Goal: Transaction & Acquisition: Purchase product/service

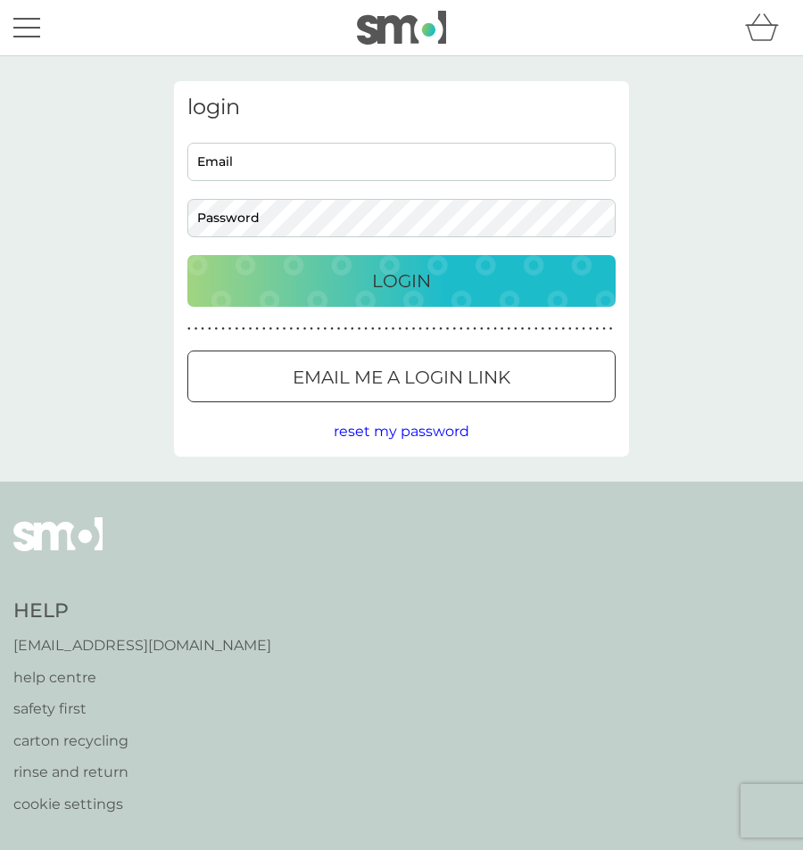
click at [361, 169] on input "Email" at bounding box center [401, 162] width 428 height 38
type input "jon.taylor1996@hotmail.co.uk"
click at [187, 255] on button "Login" at bounding box center [401, 281] width 428 height 52
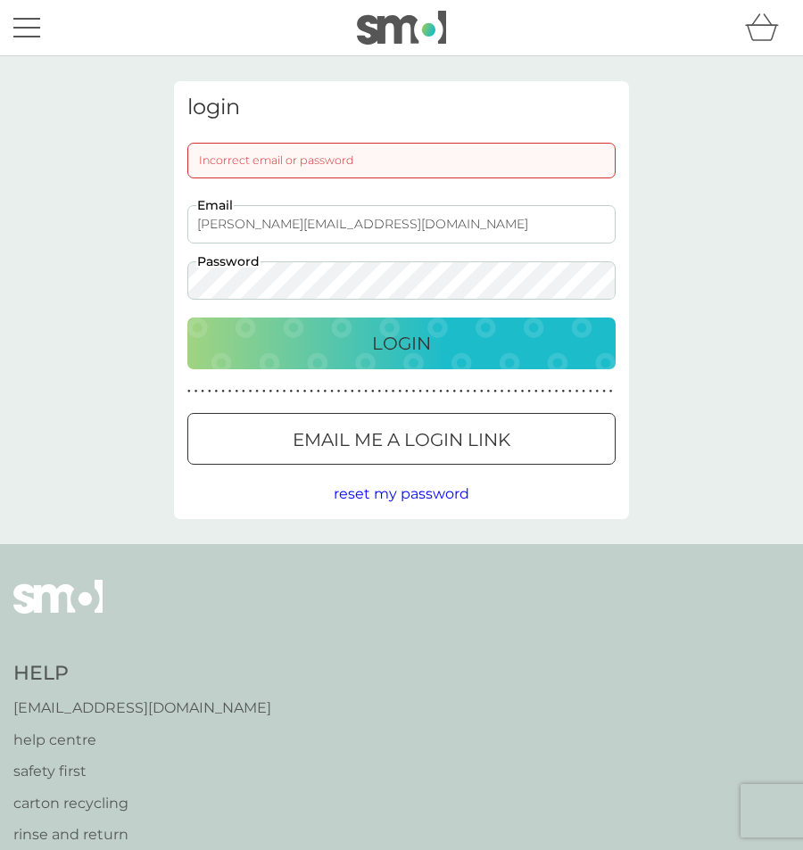
click at [187, 318] on button "Login" at bounding box center [401, 344] width 428 height 52
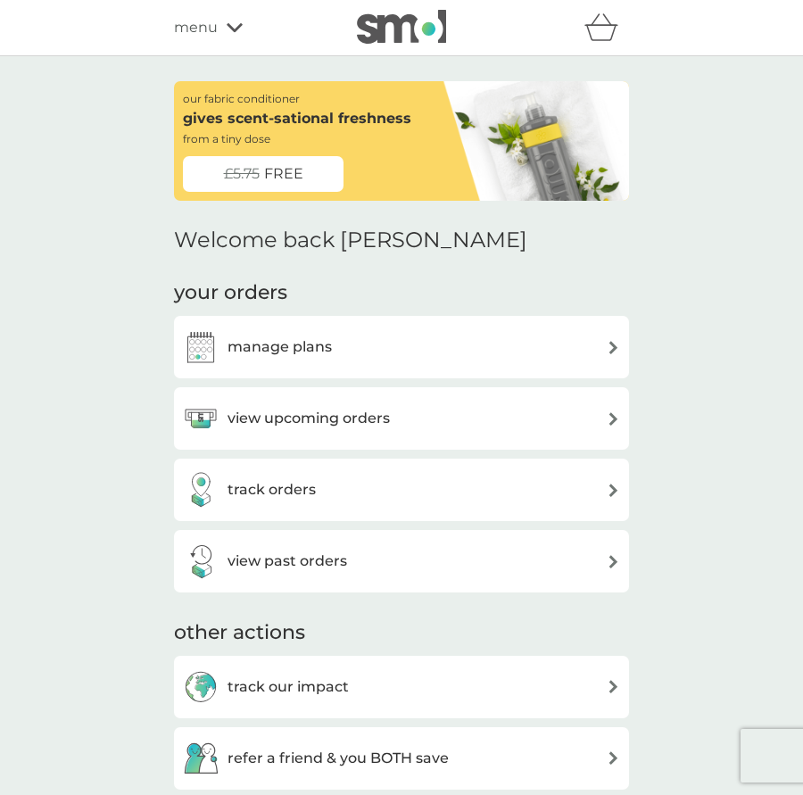
click at [227, 26] on icon at bounding box center [235, 27] width 16 height 11
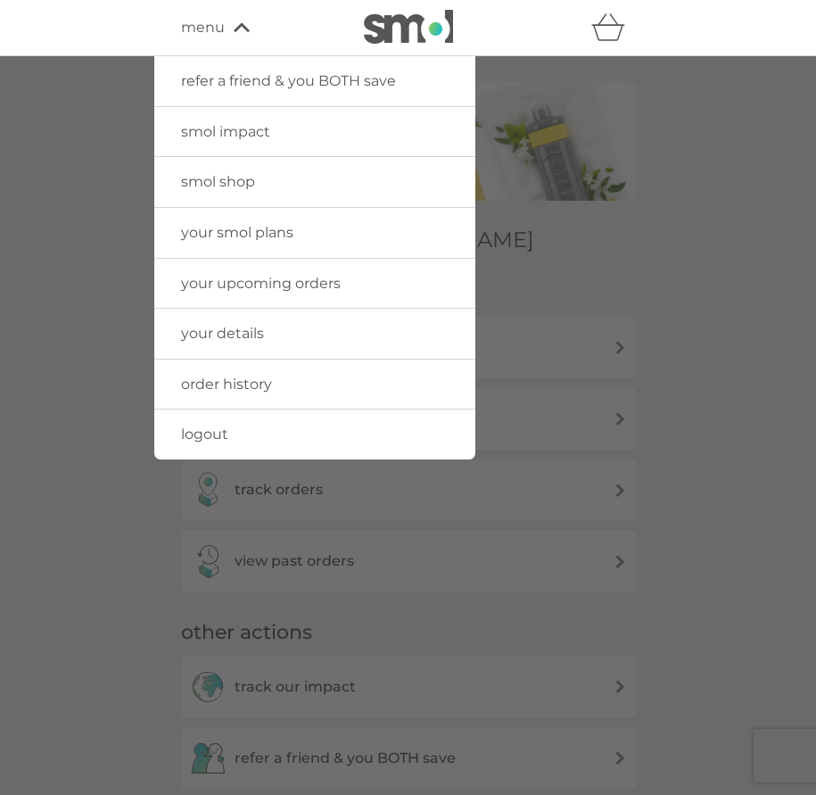
click at [232, 232] on span "your smol plans" at bounding box center [237, 232] width 112 height 17
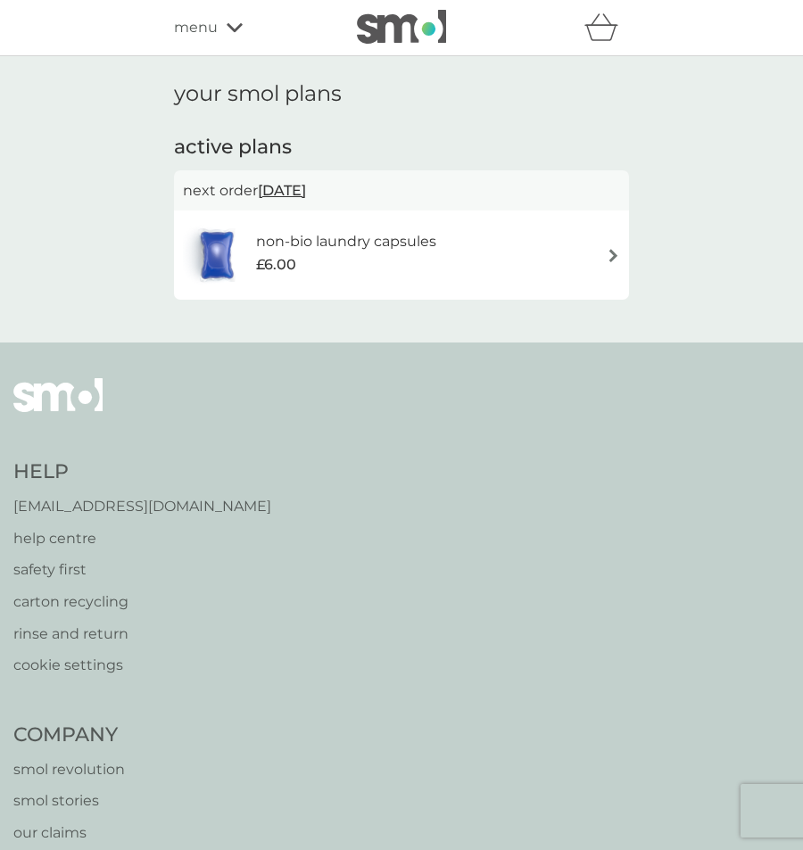
click at [217, 45] on div "refer a friend & you BOTH save smol impact smol shop your smol plans your upcom…" at bounding box center [401, 28] width 455 height 36
click at [220, 35] on div "menu" at bounding box center [250, 27] width 152 height 23
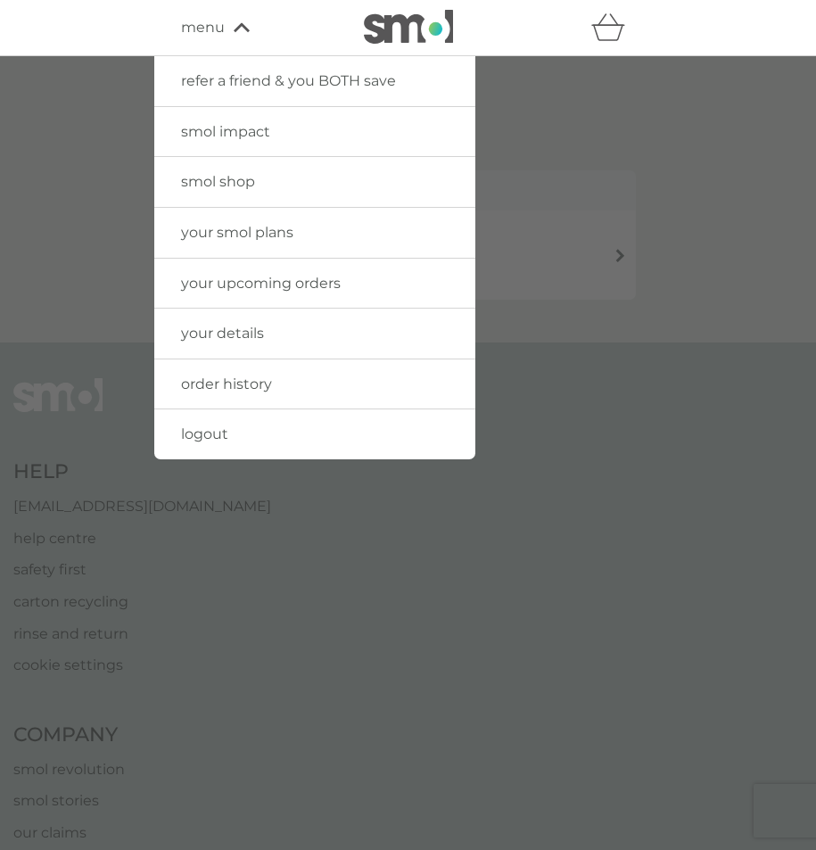
click at [253, 134] on span "smol impact" at bounding box center [225, 131] width 89 height 17
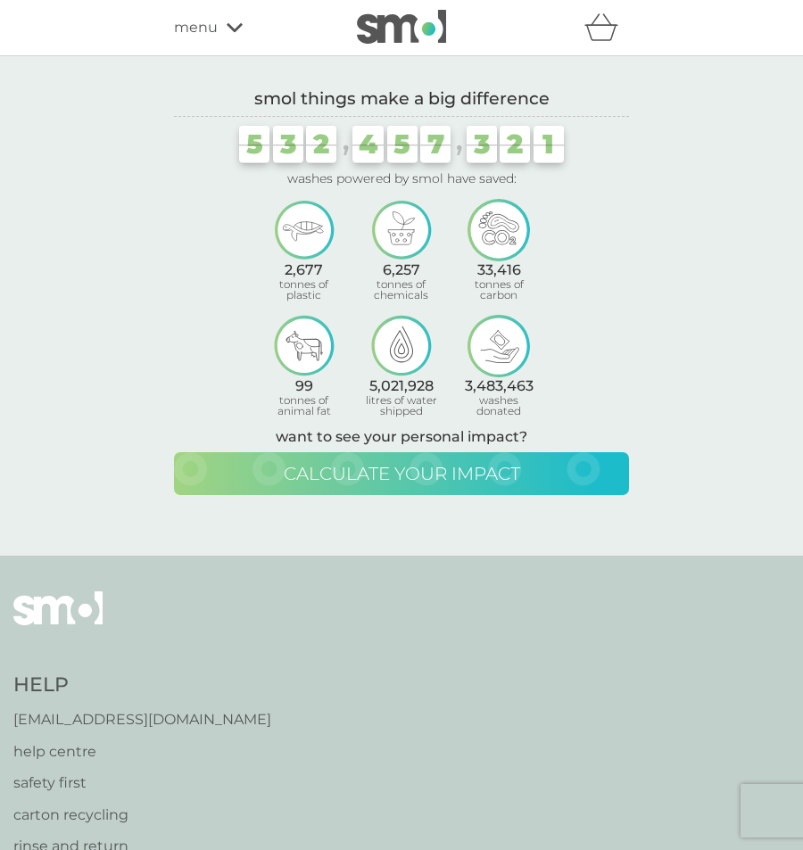
click at [443, 465] on span "calculate your impact" at bounding box center [402, 473] width 236 height 21
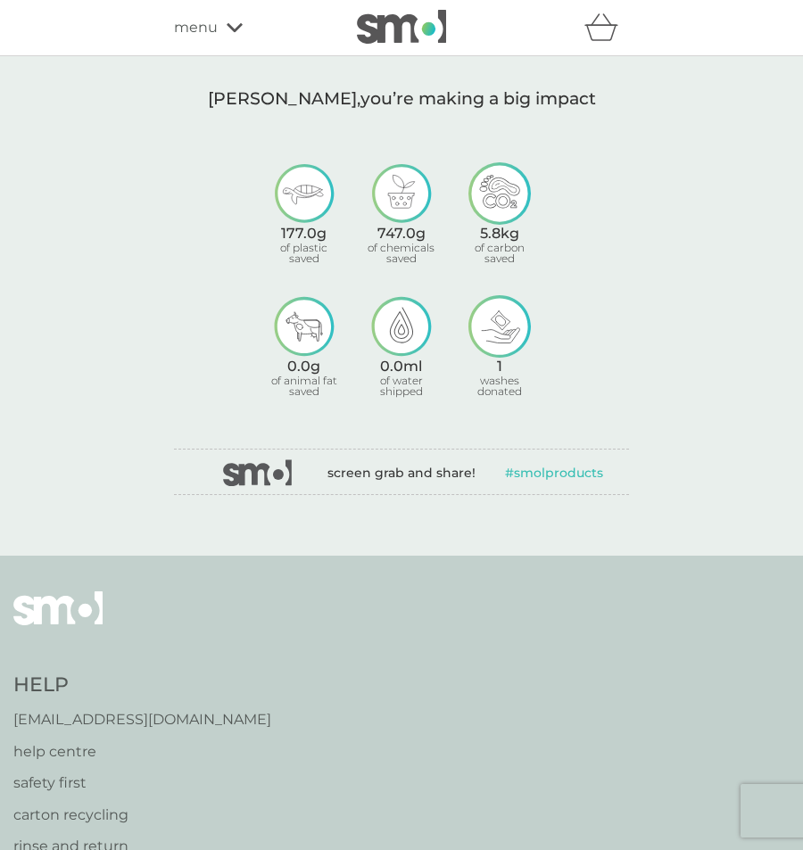
click at [214, 25] on span "menu" at bounding box center [196, 27] width 44 height 23
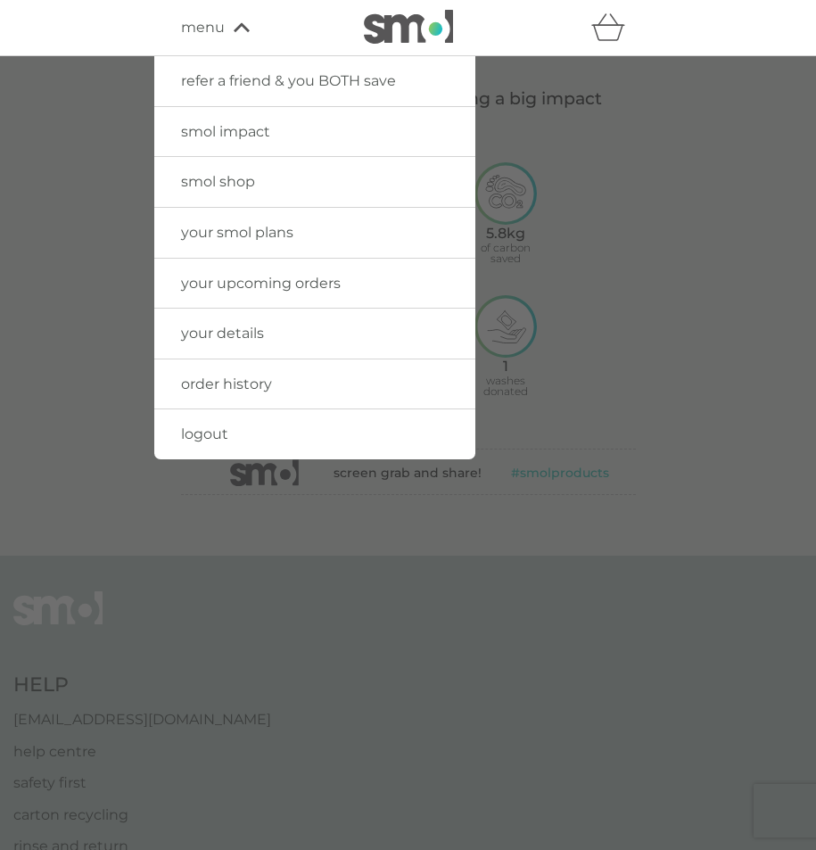
click at [248, 228] on span "your smol plans" at bounding box center [237, 232] width 112 height 17
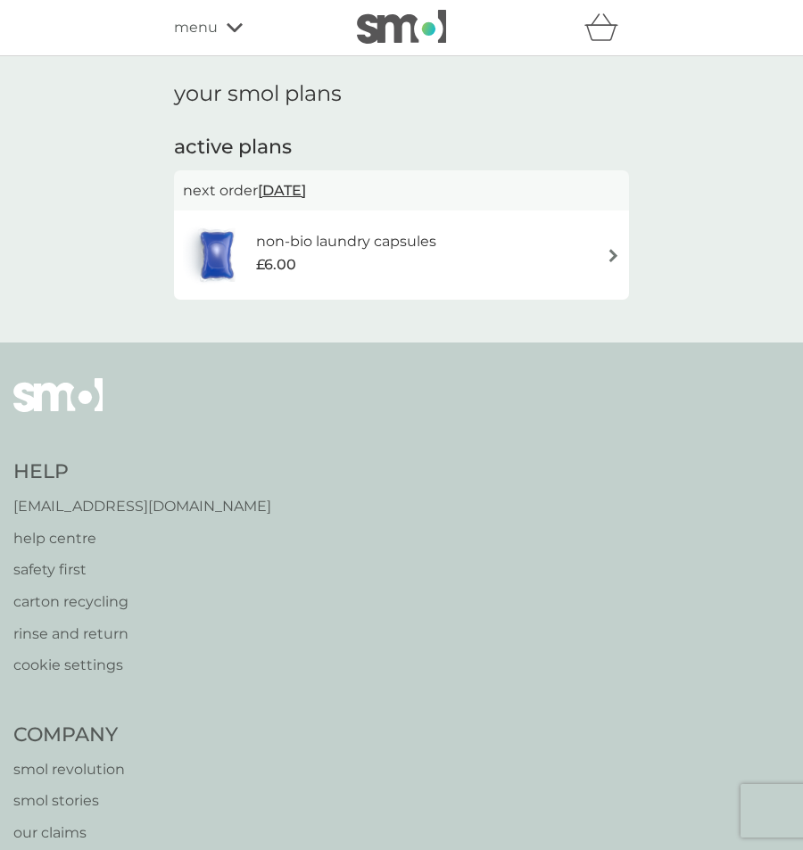
click at [207, 19] on span "menu" at bounding box center [196, 27] width 44 height 23
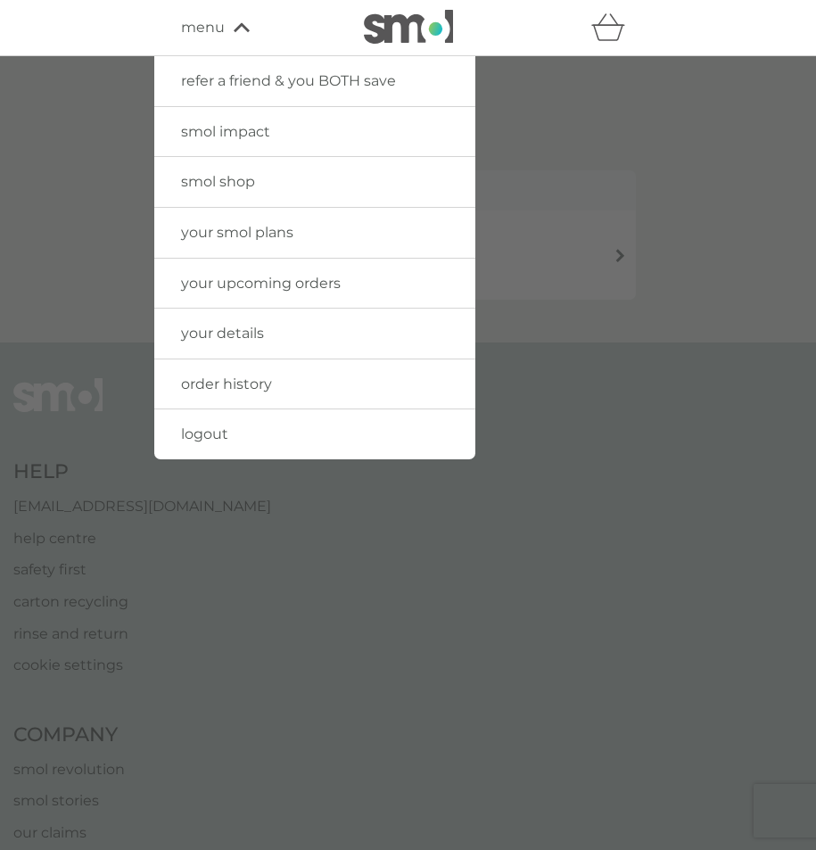
click at [213, 175] on span "smol shop" at bounding box center [218, 181] width 74 height 17
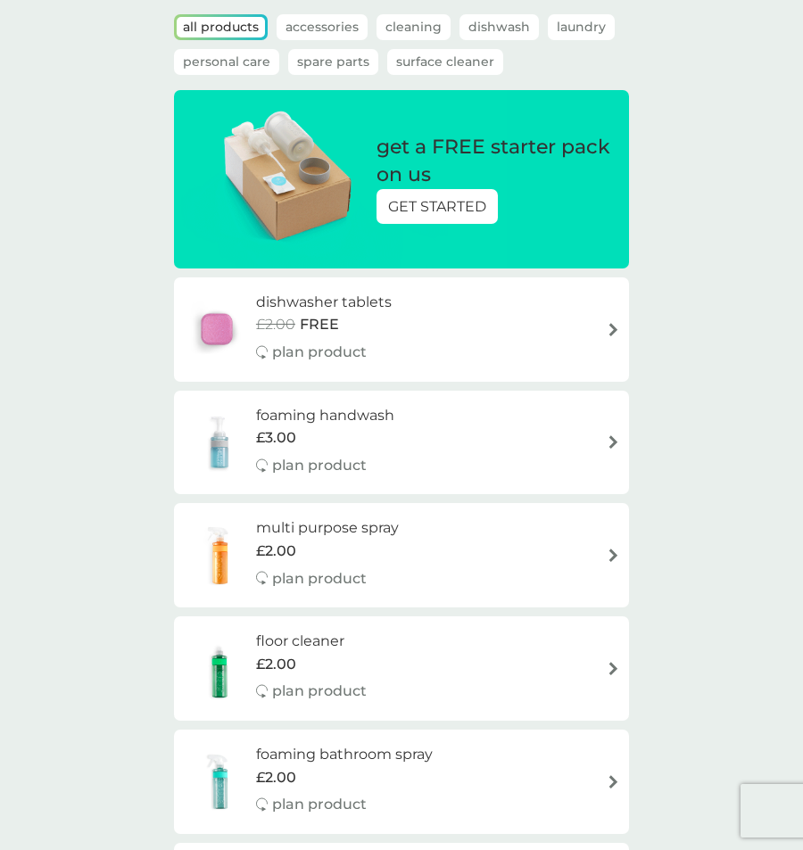
scroll to position [89, 0]
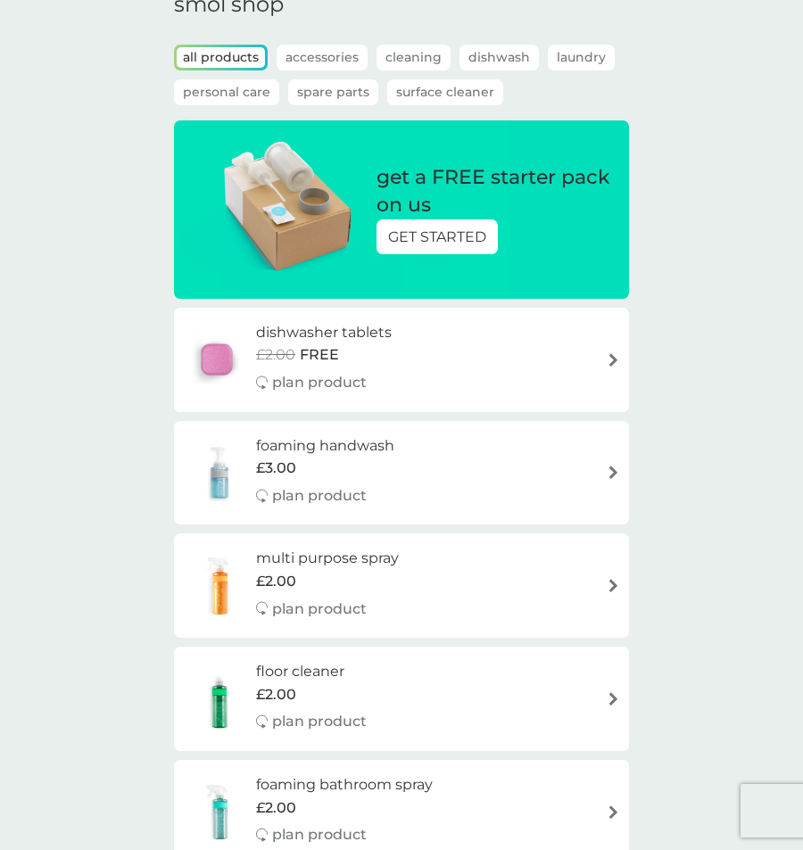
click at [445, 241] on p "GET STARTED" at bounding box center [437, 237] width 98 height 23
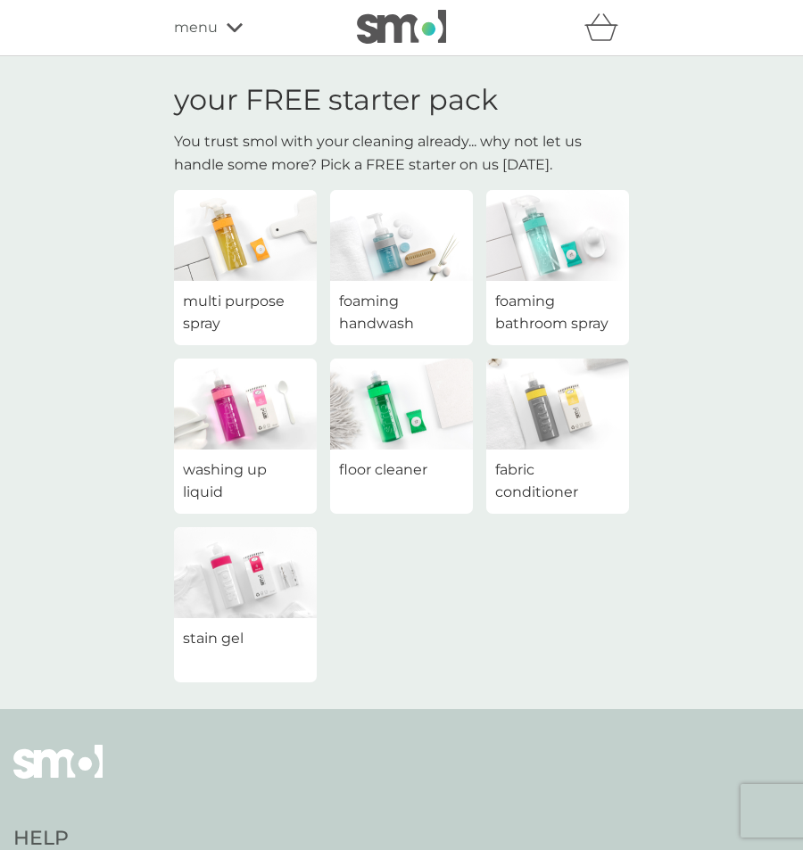
click at [381, 308] on span "foaming handwash" at bounding box center [401, 313] width 125 height 46
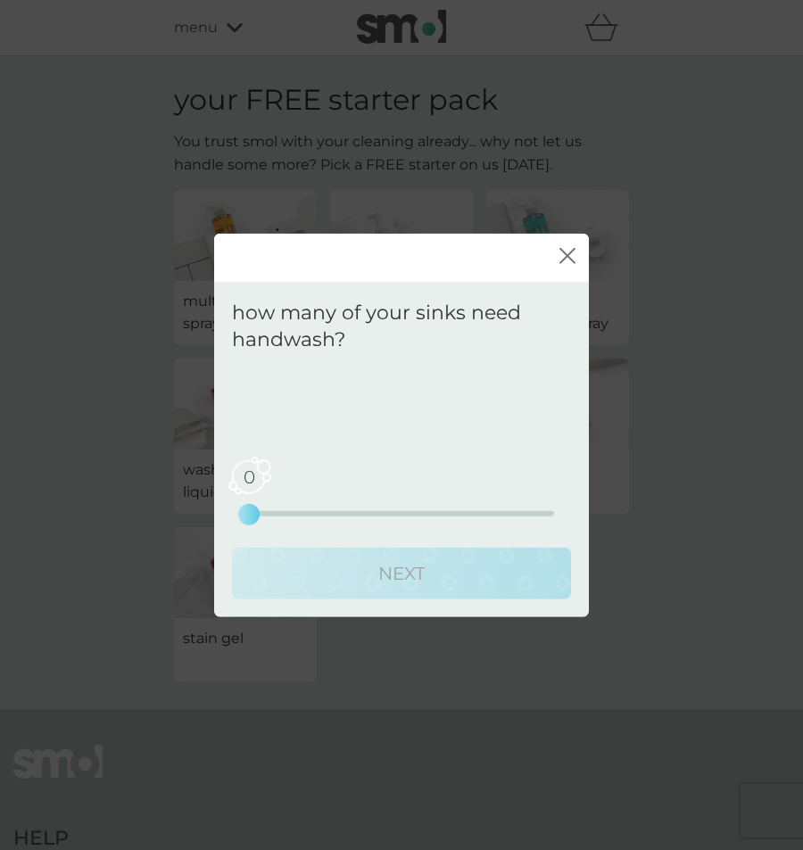
drag, startPoint x: 253, startPoint y: 519, endPoint x: 275, endPoint y: 513, distance: 23.2
click at [275, 513] on div "0 0 2.5 5" at bounding box center [401, 513] width 305 height 5
click at [322, 521] on div "0 0 2.5 5" at bounding box center [401, 489] width 305 height 72
click at [289, 511] on div "1 0 2.5 5" at bounding box center [401, 513] width 305 height 5
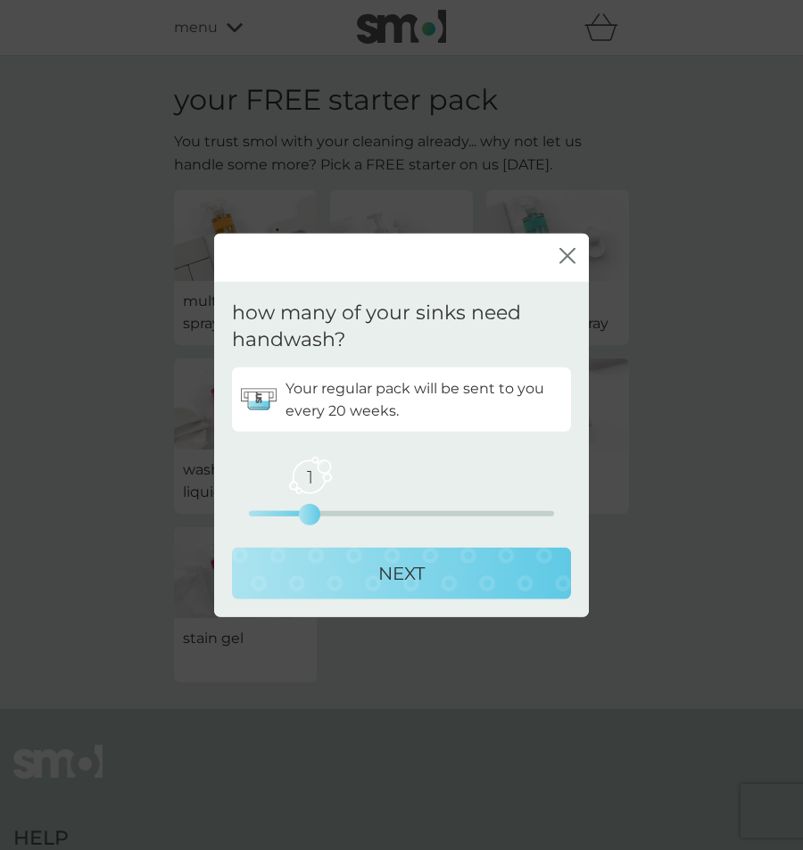
click at [359, 510] on div "1 0 2.5 5" at bounding box center [401, 489] width 305 height 72
click at [369, 515] on div "1 0 2.5 5" at bounding box center [401, 513] width 305 height 5
click at [315, 515] on div "2 0 2.5 5" at bounding box center [401, 513] width 305 height 5
click at [384, 515] on div "2 0 2.5 5" at bounding box center [401, 513] width 305 height 5
click at [411, 576] on p "NEXT" at bounding box center [401, 573] width 46 height 29
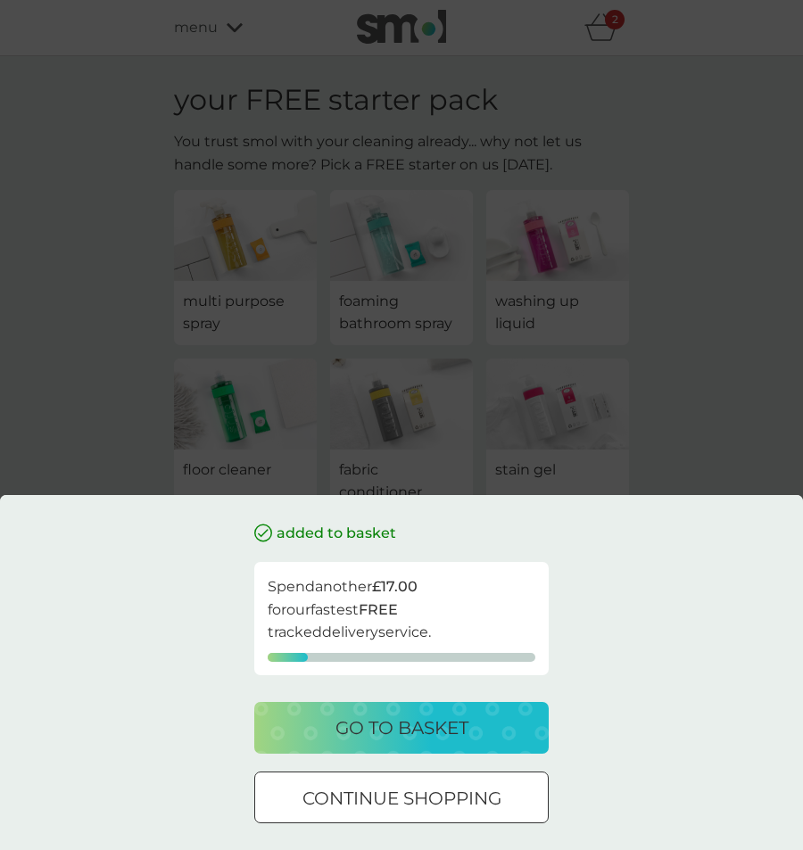
click at [438, 744] on button "go to basket" at bounding box center [401, 728] width 294 height 52
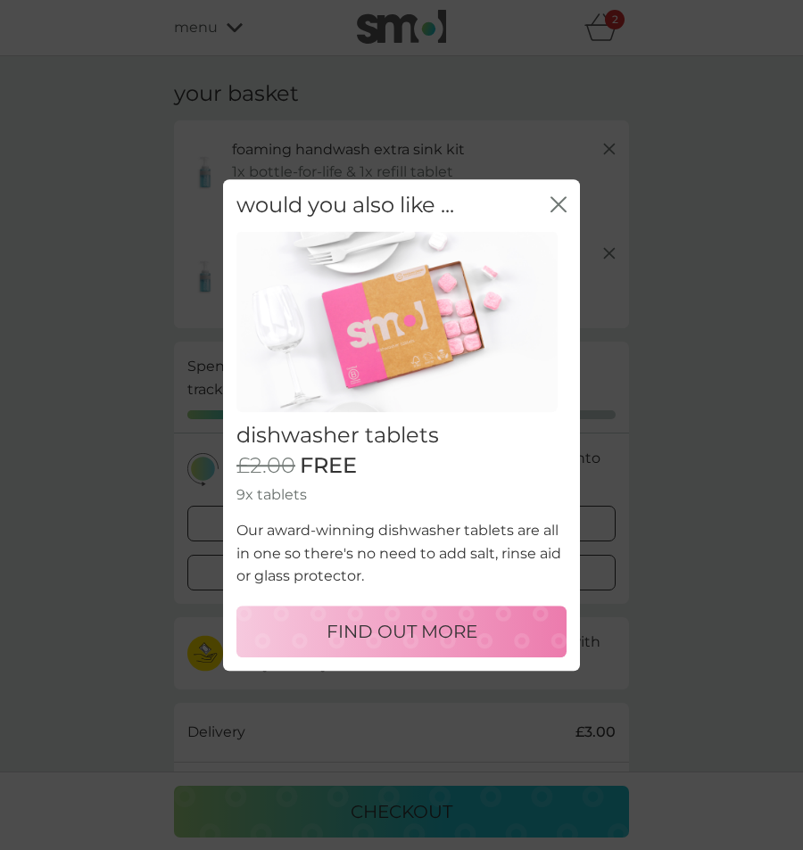
click at [557, 206] on icon "close" at bounding box center [554, 204] width 7 height 14
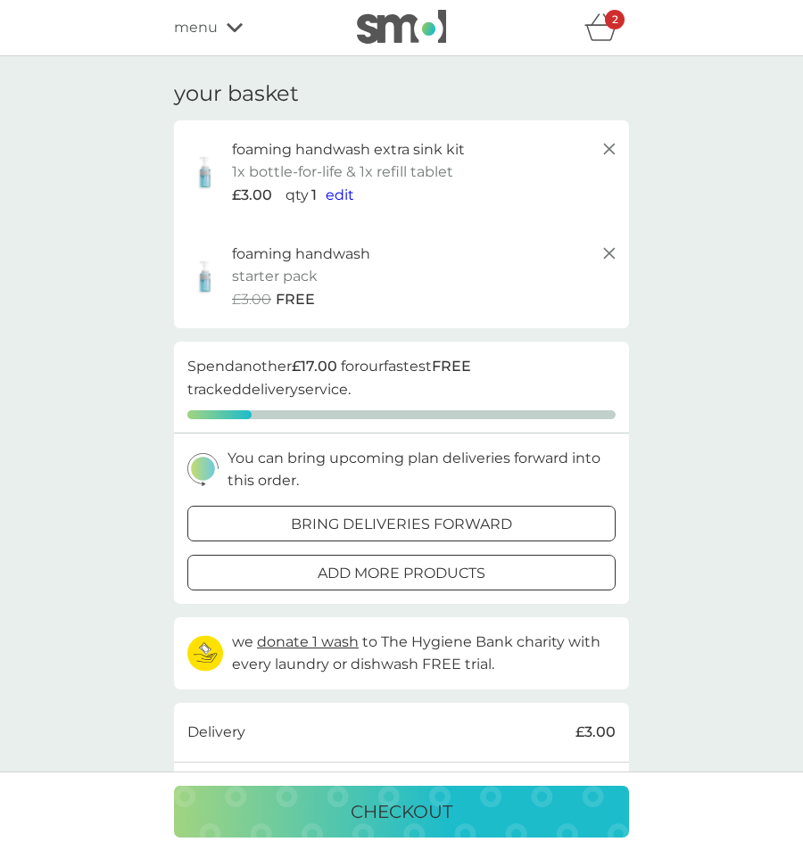
click at [614, 143] on icon at bounding box center [609, 148] width 21 height 21
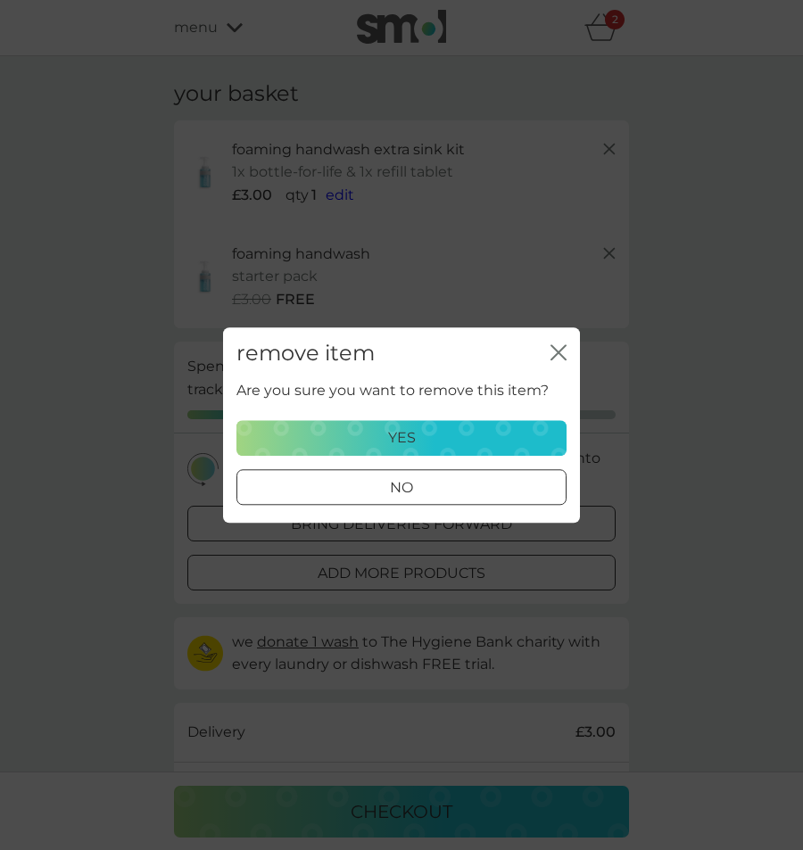
click at [488, 435] on div "yes" at bounding box center [401, 438] width 307 height 23
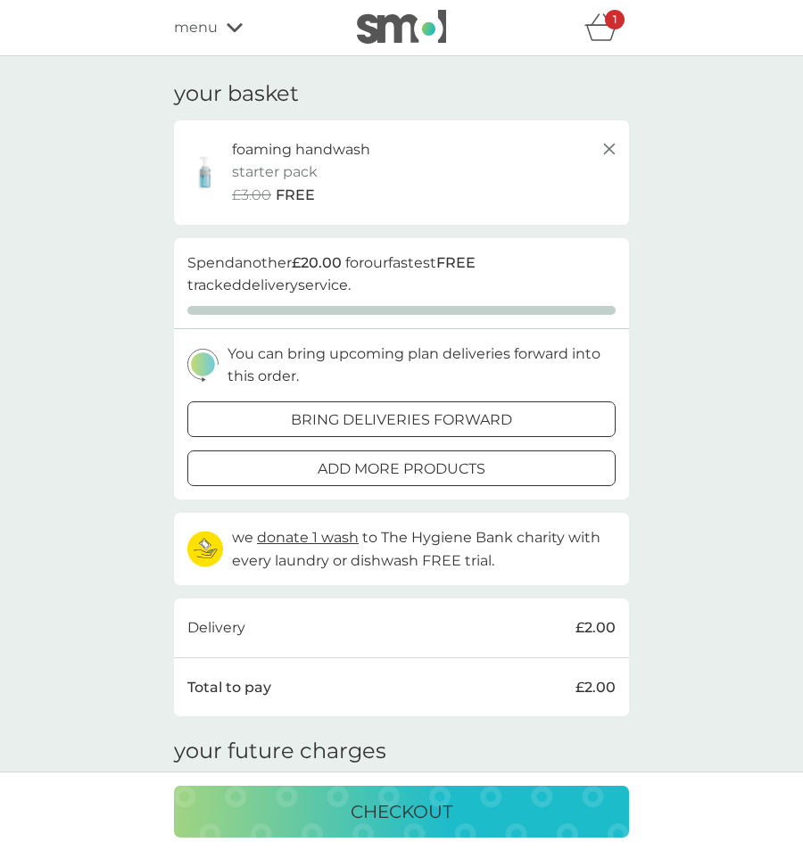
click at [301, 153] on p "foaming handwash" at bounding box center [301, 149] width 138 height 23
click at [239, 17] on div "menu" at bounding box center [250, 27] width 152 height 23
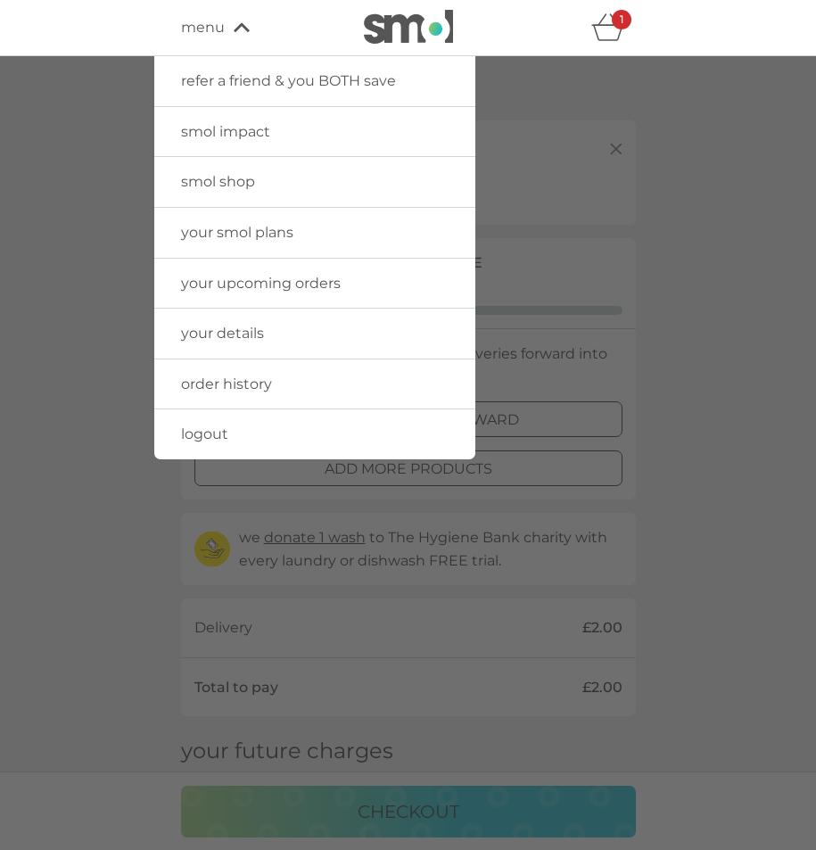
click at [244, 175] on span "smol shop" at bounding box center [218, 181] width 74 height 17
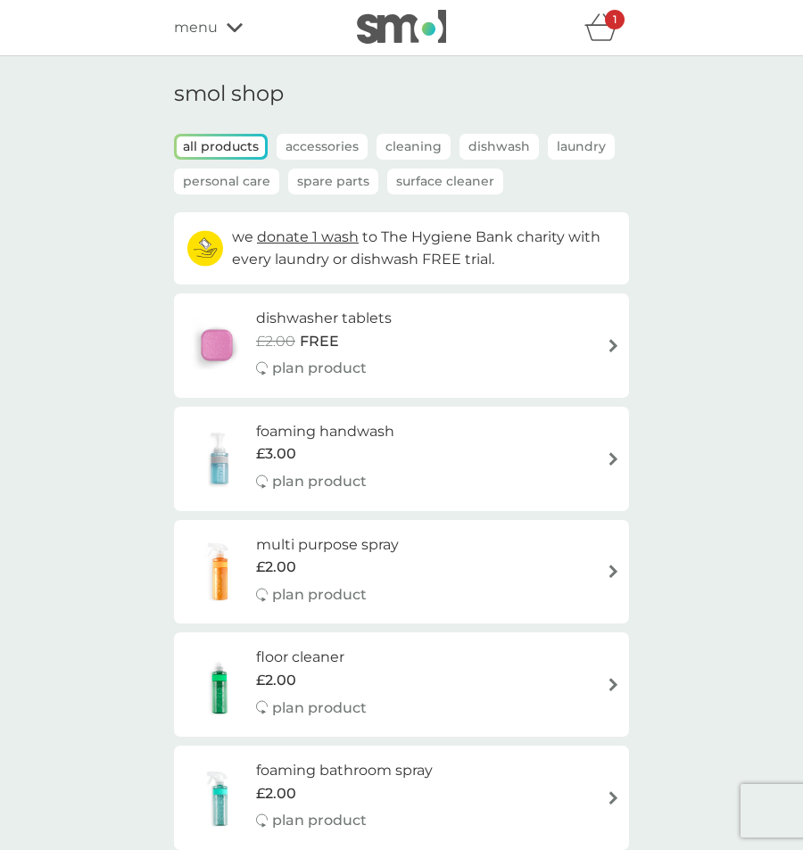
click at [227, 29] on icon at bounding box center [235, 27] width 16 height 11
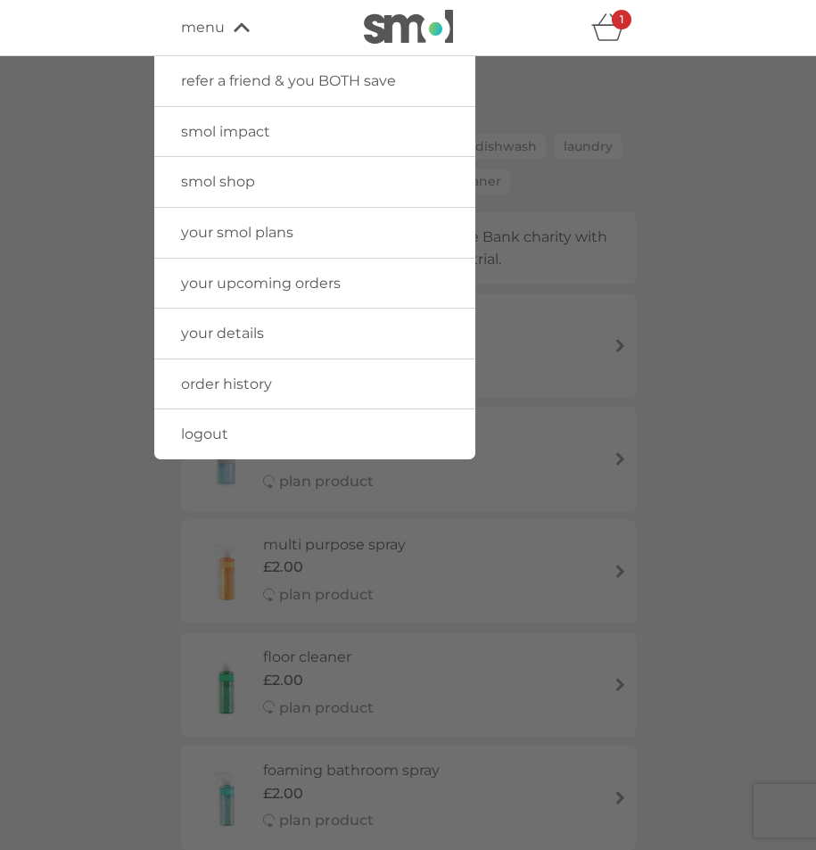
click at [244, 242] on link "your smol plans" at bounding box center [314, 233] width 321 height 50
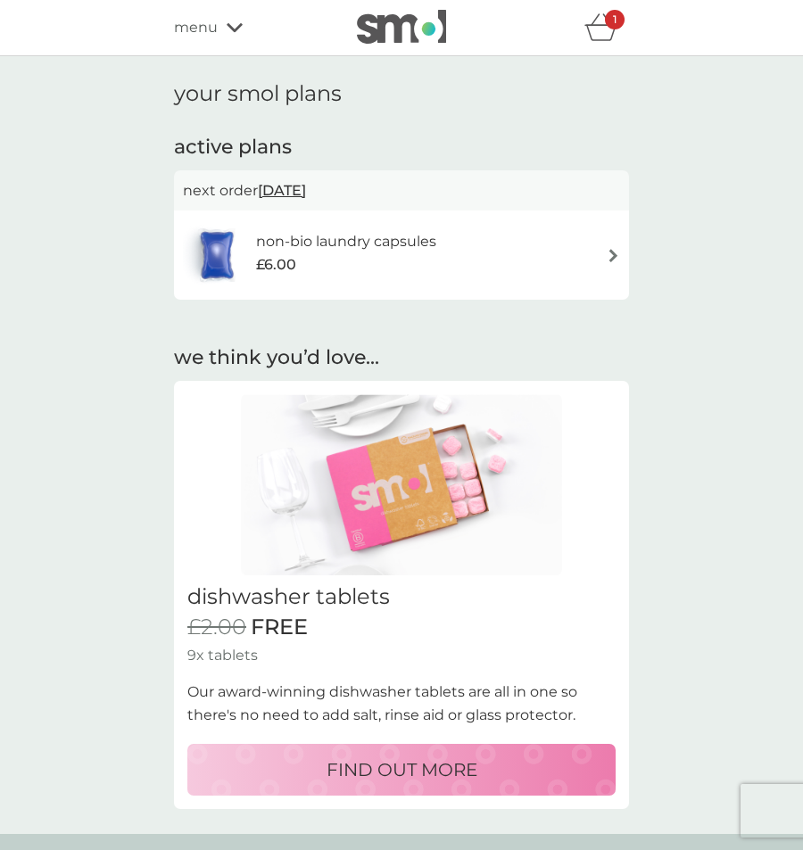
click at [210, 27] on span "menu" at bounding box center [196, 27] width 44 height 23
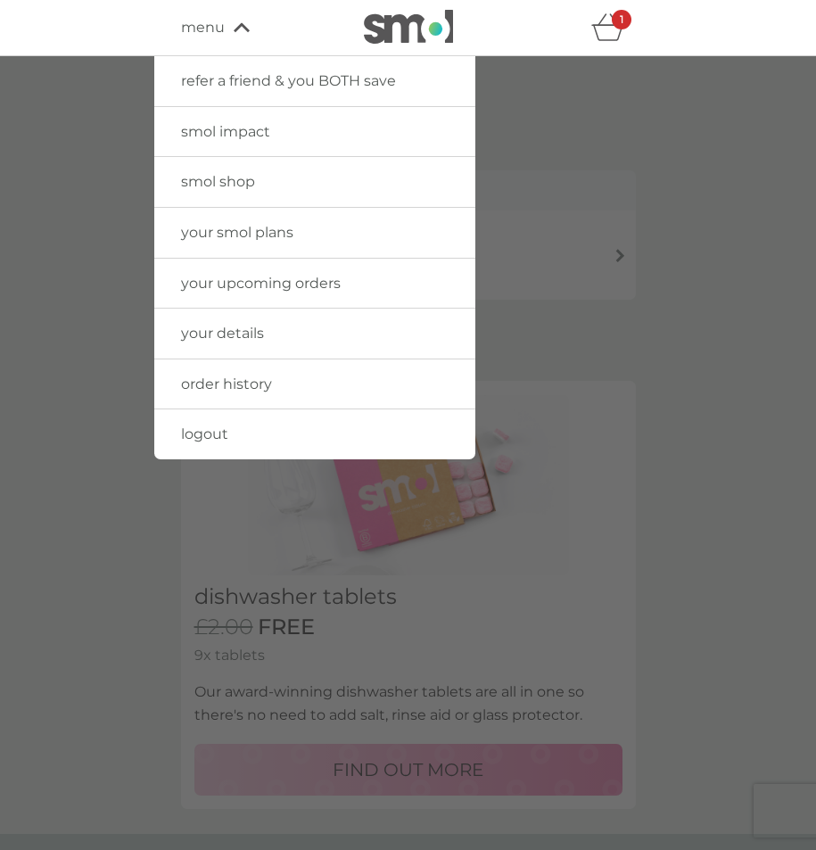
click at [269, 270] on link "your upcoming orders" at bounding box center [314, 284] width 321 height 50
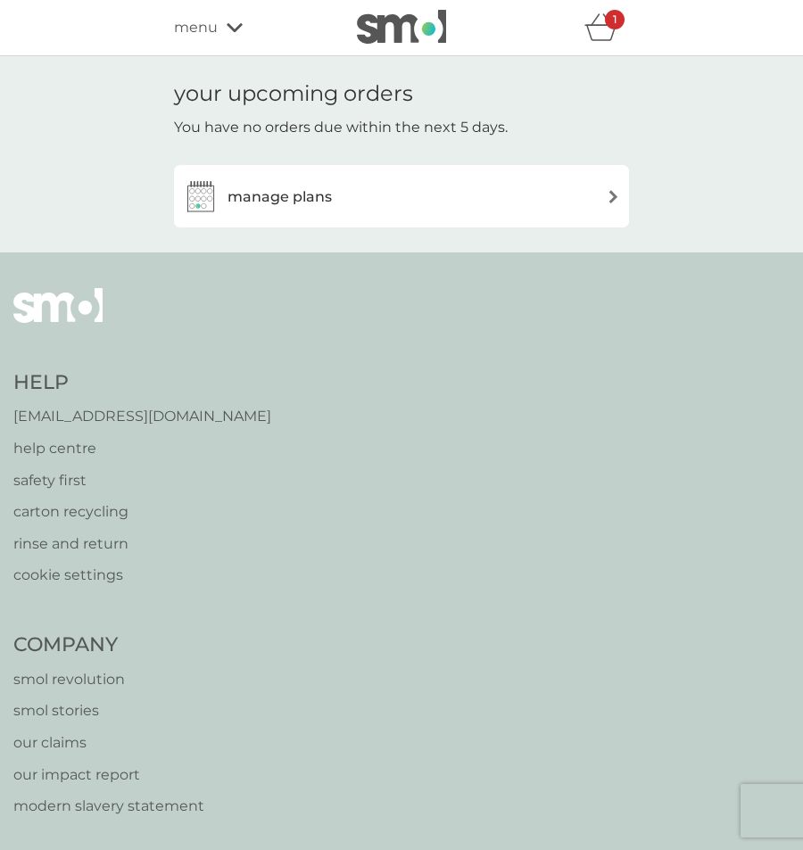
click at [341, 204] on div "manage plans" at bounding box center [401, 196] width 437 height 36
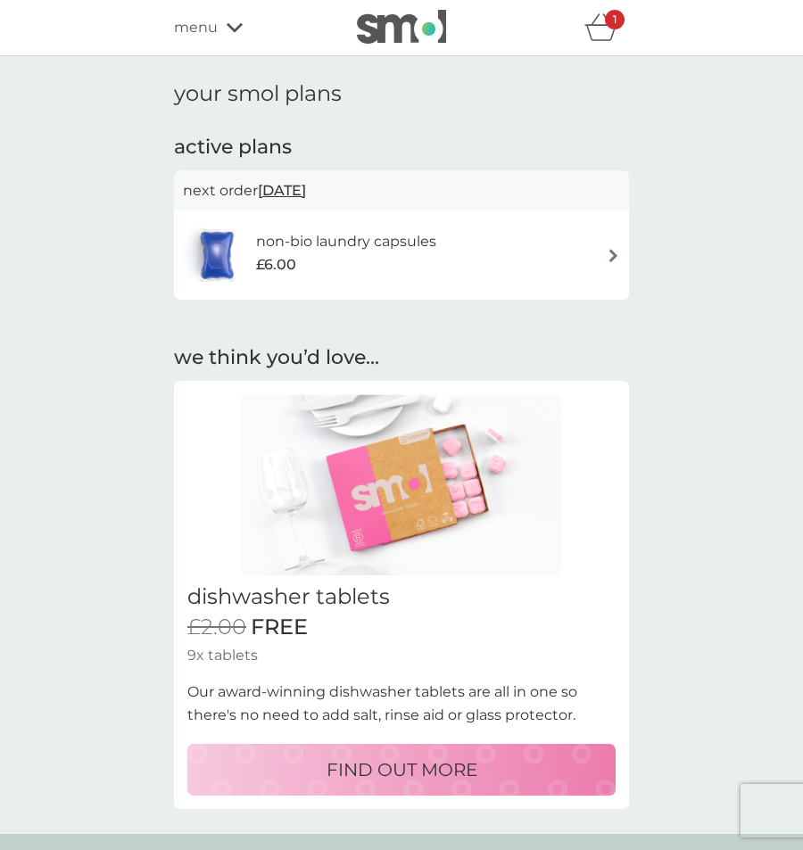
click at [366, 241] on h6 "non-bio laundry capsules" at bounding box center [346, 241] width 180 height 23
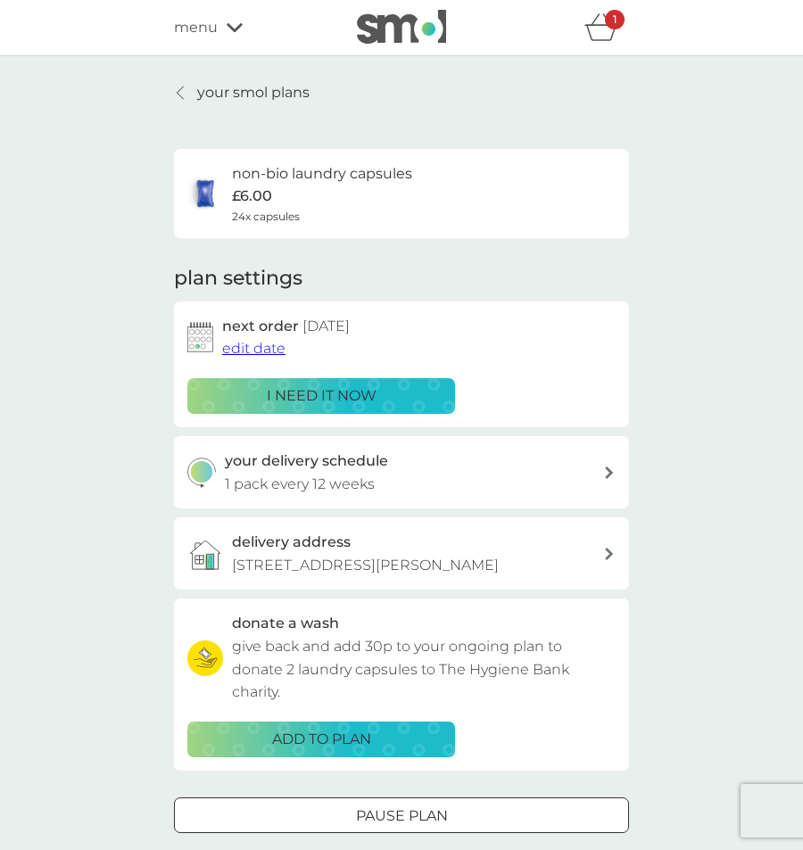
click at [220, 93] on p "your smol plans" at bounding box center [253, 92] width 112 height 23
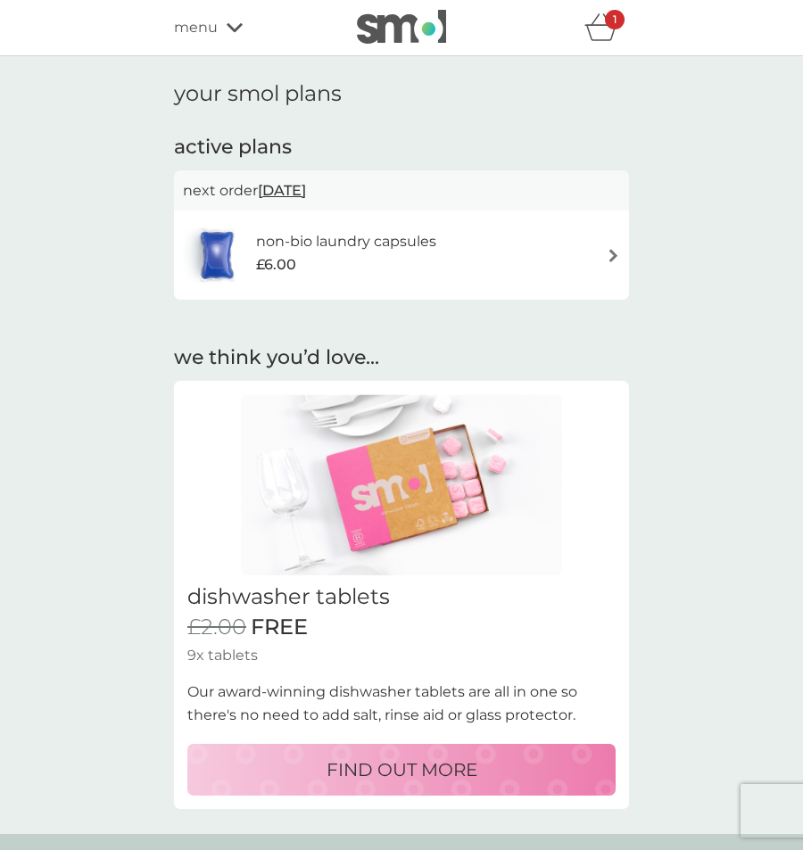
click at [218, 25] on div "menu" at bounding box center [250, 27] width 152 height 23
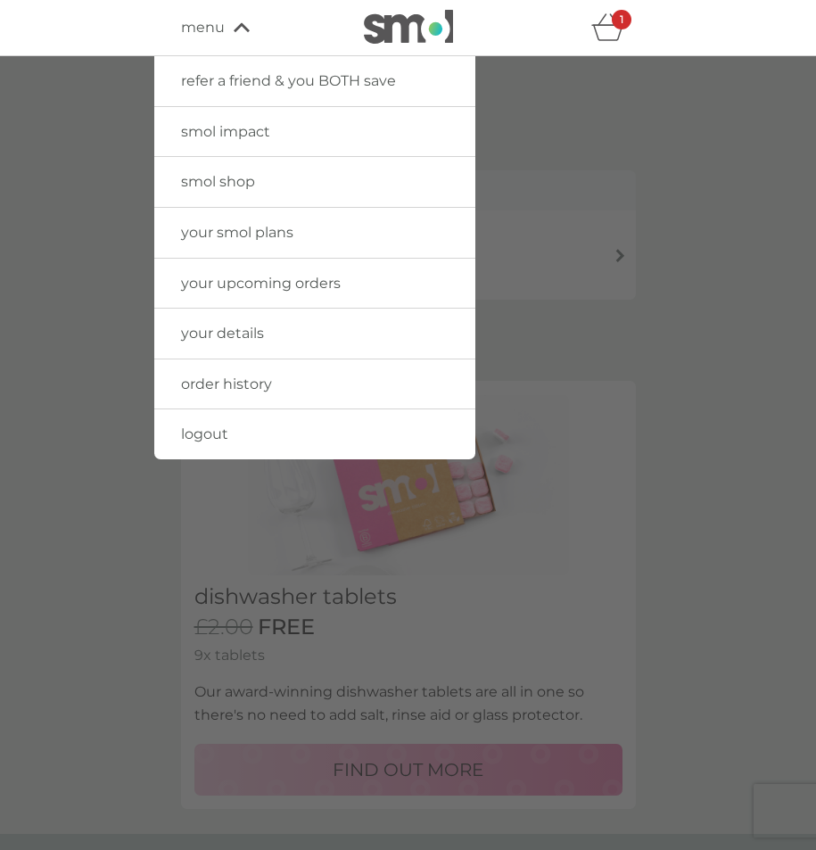
click at [248, 168] on link "smol shop" at bounding box center [314, 182] width 321 height 50
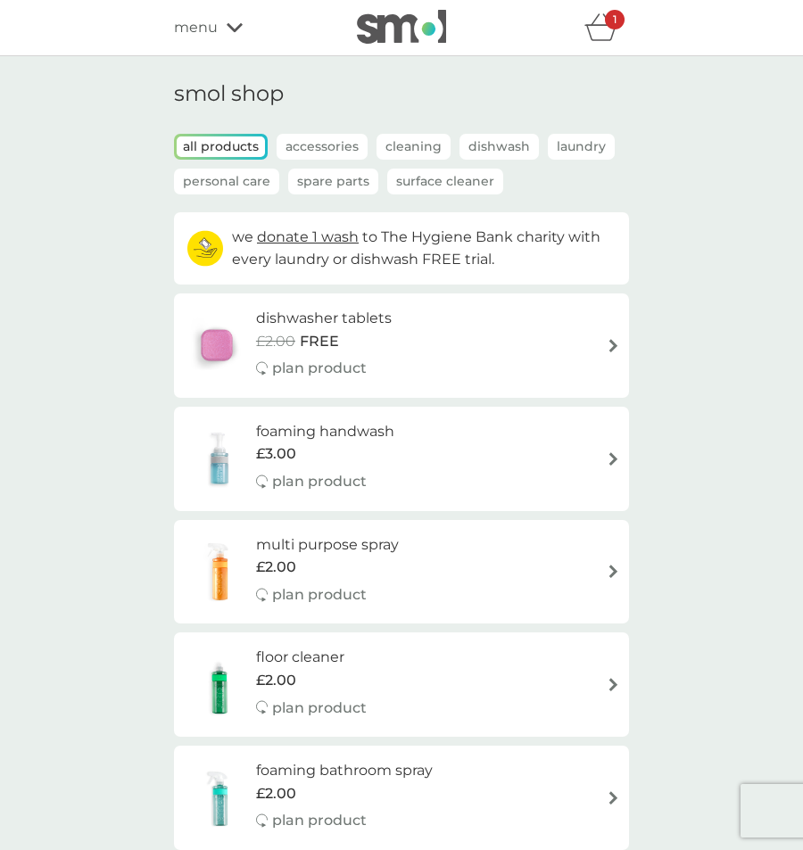
click at [603, 26] on icon "basket" at bounding box center [601, 33] width 30 height 16
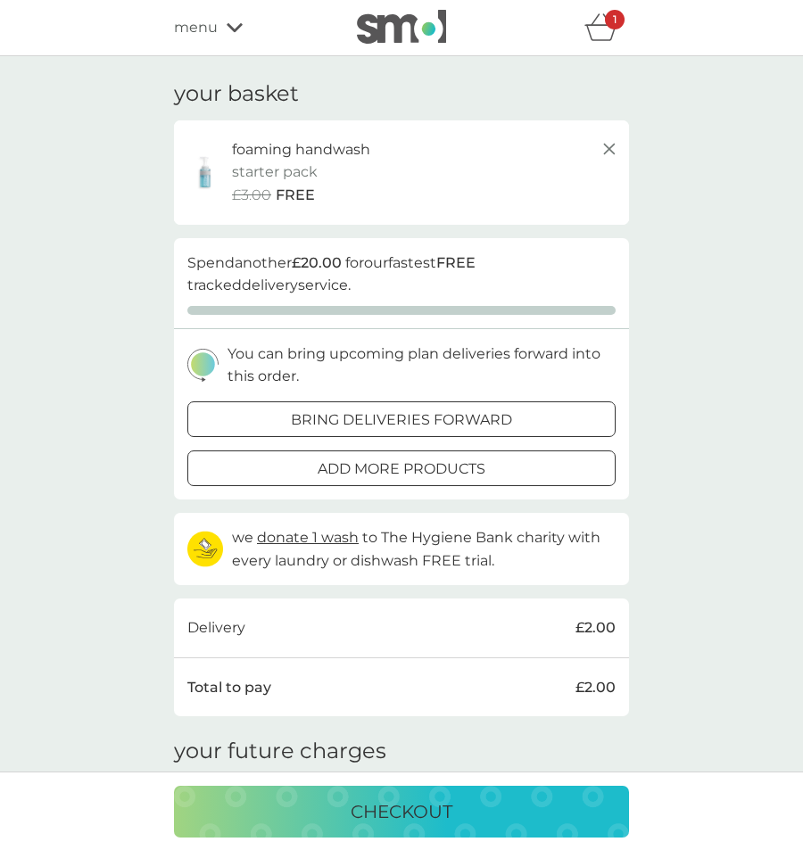
click at [209, 172] on img at bounding box center [205, 172] width 45 height 38
click at [316, 153] on p "foaming handwash" at bounding box center [301, 149] width 138 height 23
drag, startPoint x: 210, startPoint y: 176, endPoint x: 211, endPoint y: 28, distance: 148.1
click at [211, 28] on span "menu" at bounding box center [196, 27] width 44 height 23
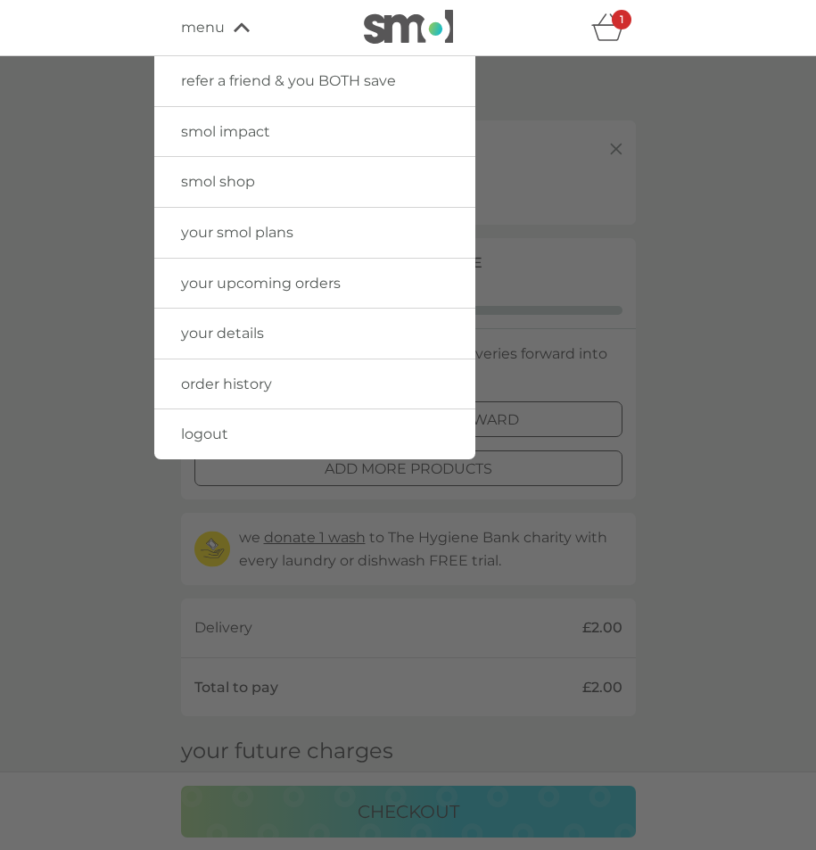
click at [229, 194] on link "smol shop" at bounding box center [314, 182] width 321 height 50
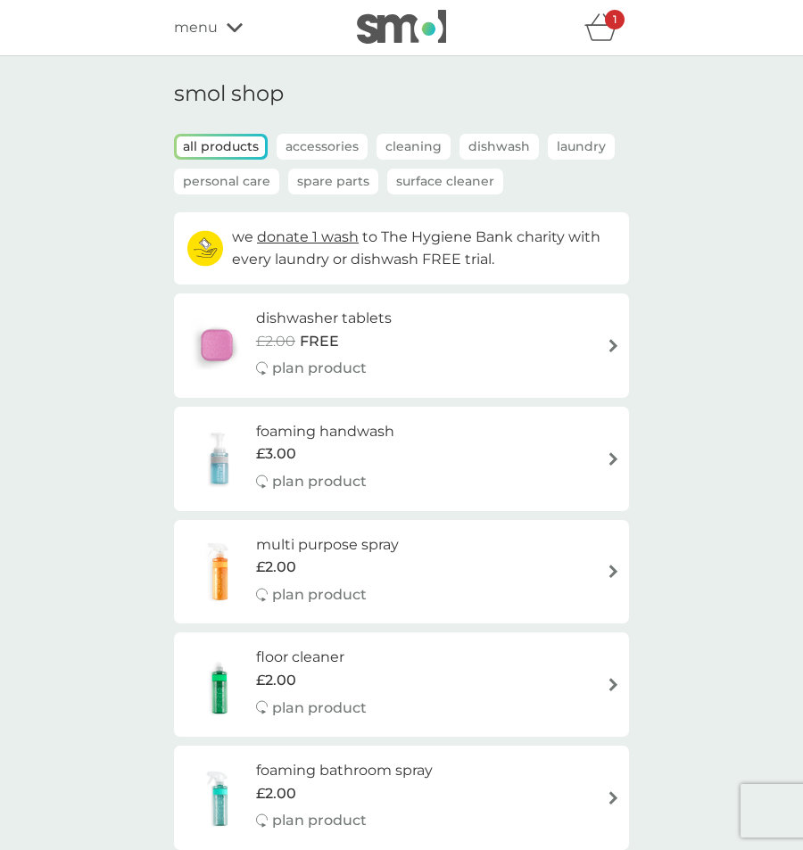
click at [596, 32] on icon "basket" at bounding box center [601, 27] width 34 height 28
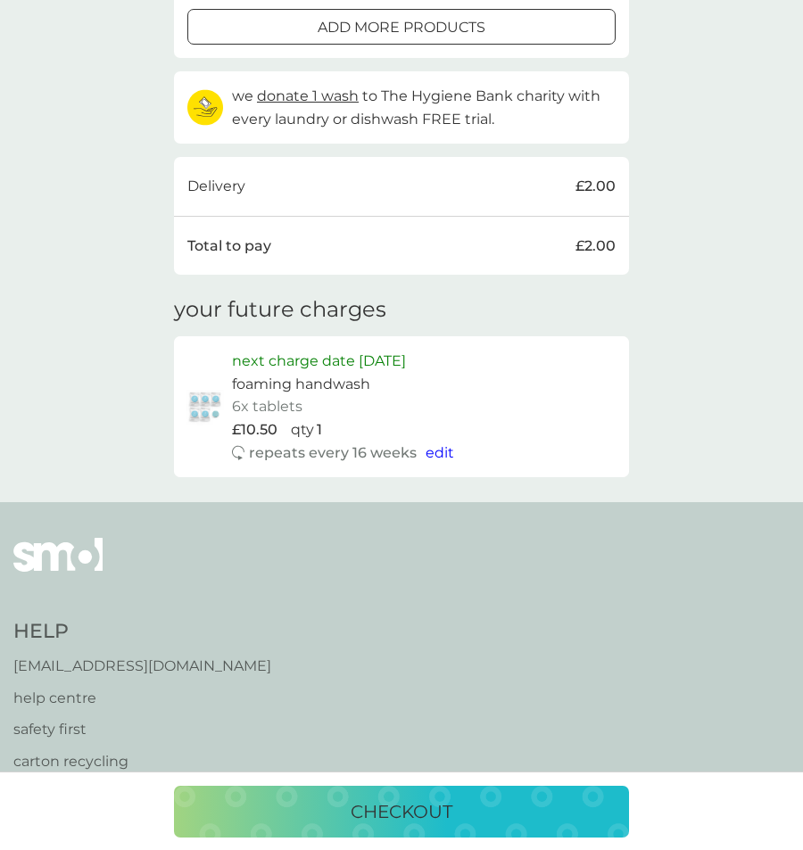
scroll to position [446, 0]
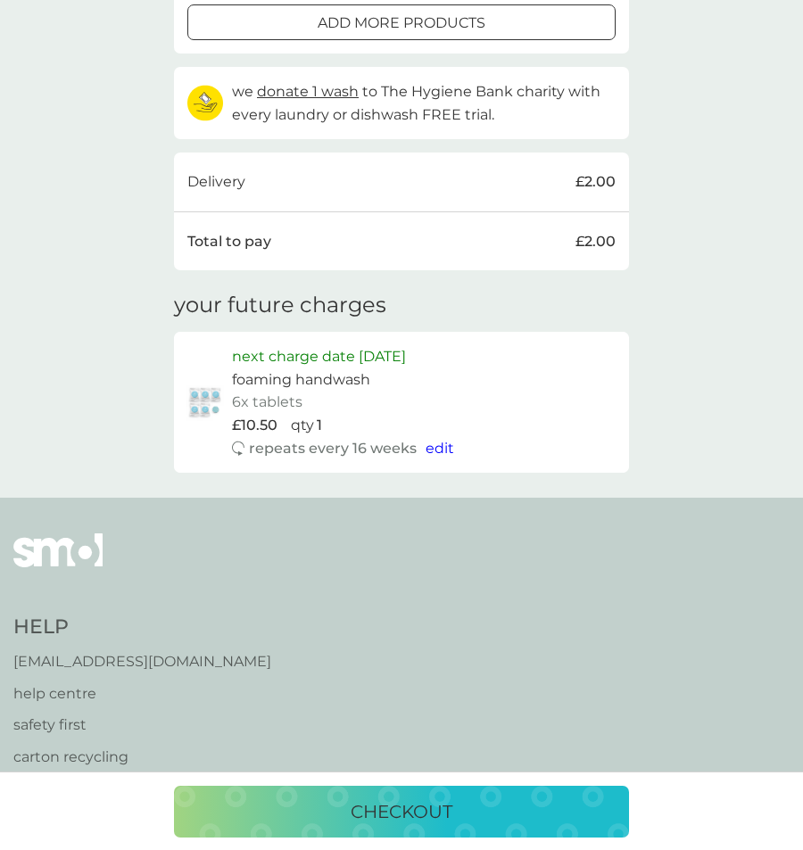
click at [443, 451] on span "edit" at bounding box center [440, 448] width 29 height 17
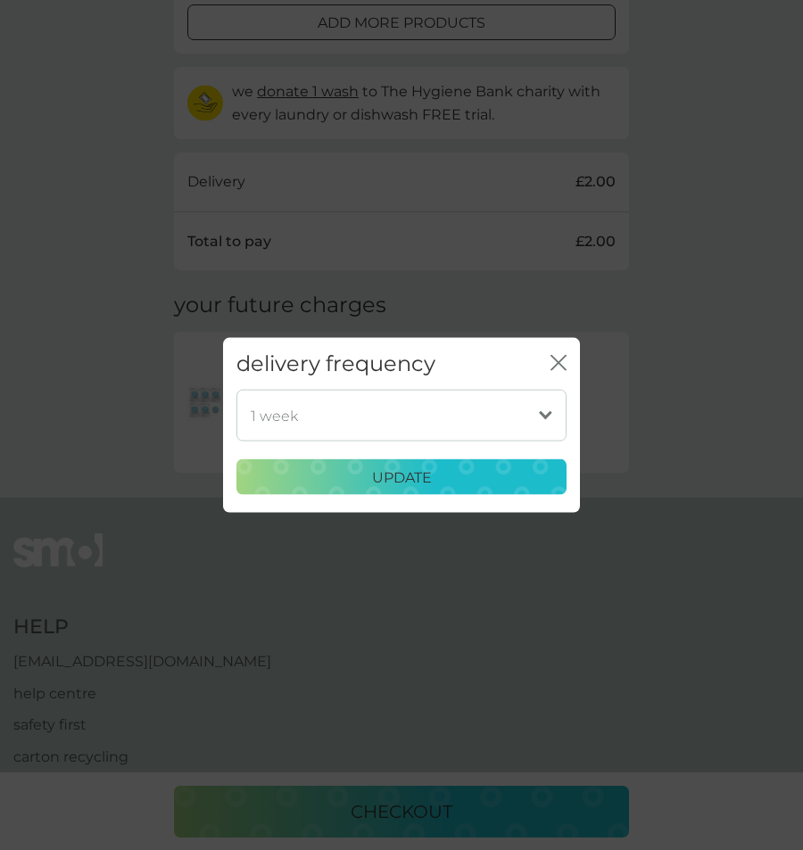
click at [468, 430] on select "1 week 2 weeks 3 weeks 4 weeks 5 weeks 6 weeks 7 weeks 8 weeks 9 weeks 10 weeks…" at bounding box center [401, 416] width 330 height 52
select select "119"
click at [236, 390] on select "1 week 2 weeks 3 weeks 4 weeks 5 weeks 6 weeks 7 weeks 8 weeks 9 weeks 10 weeks…" at bounding box center [401, 416] width 330 height 52
click at [443, 480] on div "update" at bounding box center [401, 477] width 307 height 23
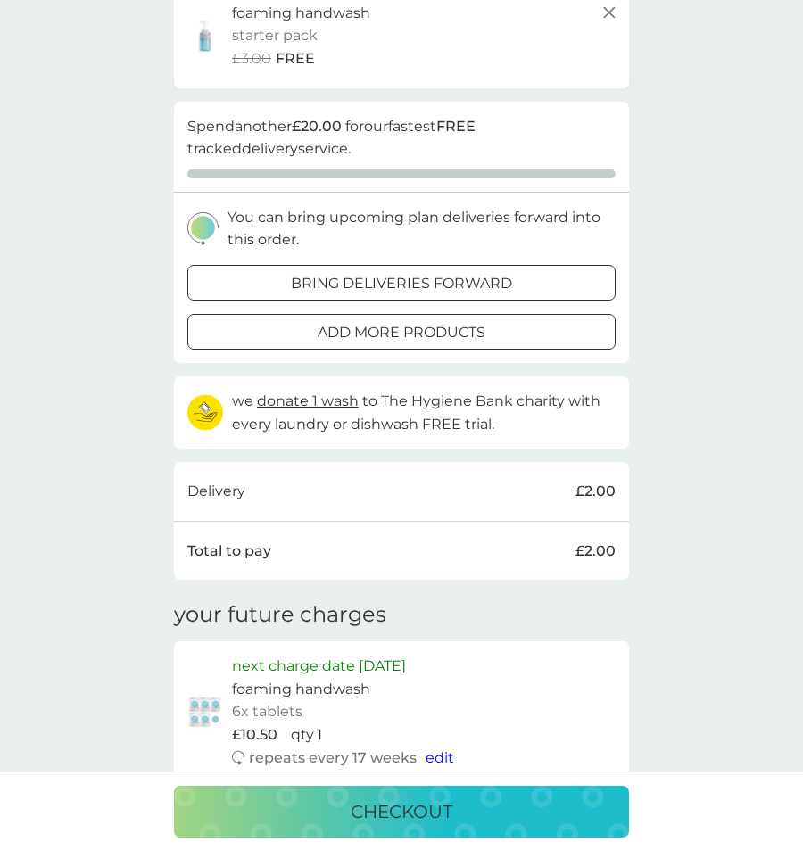
scroll to position [0, 0]
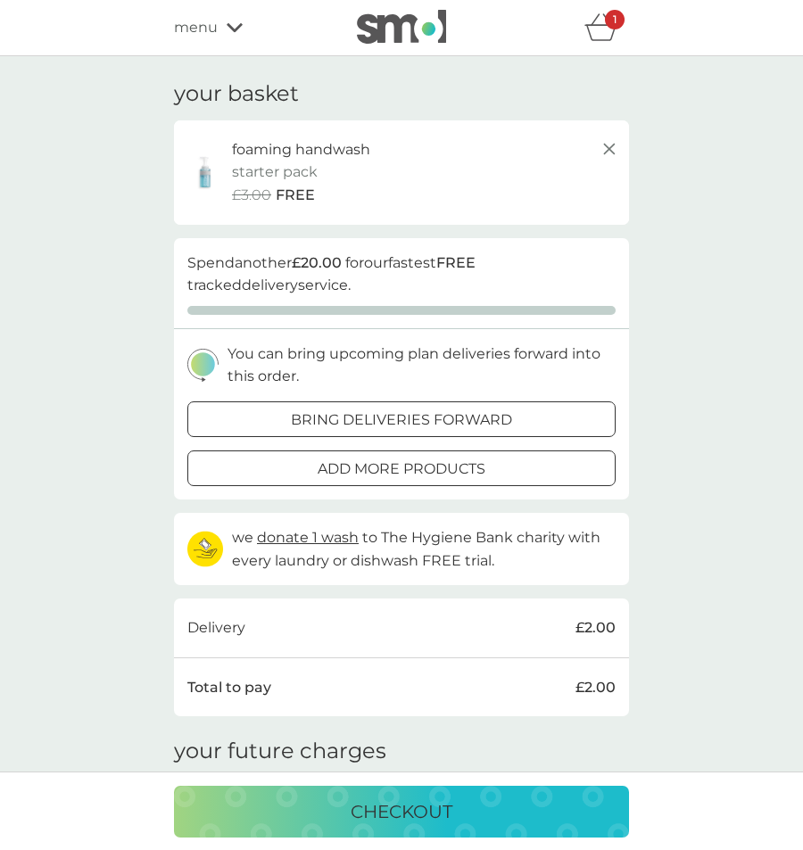
click at [609, 149] on line at bounding box center [609, 149] width 11 height 11
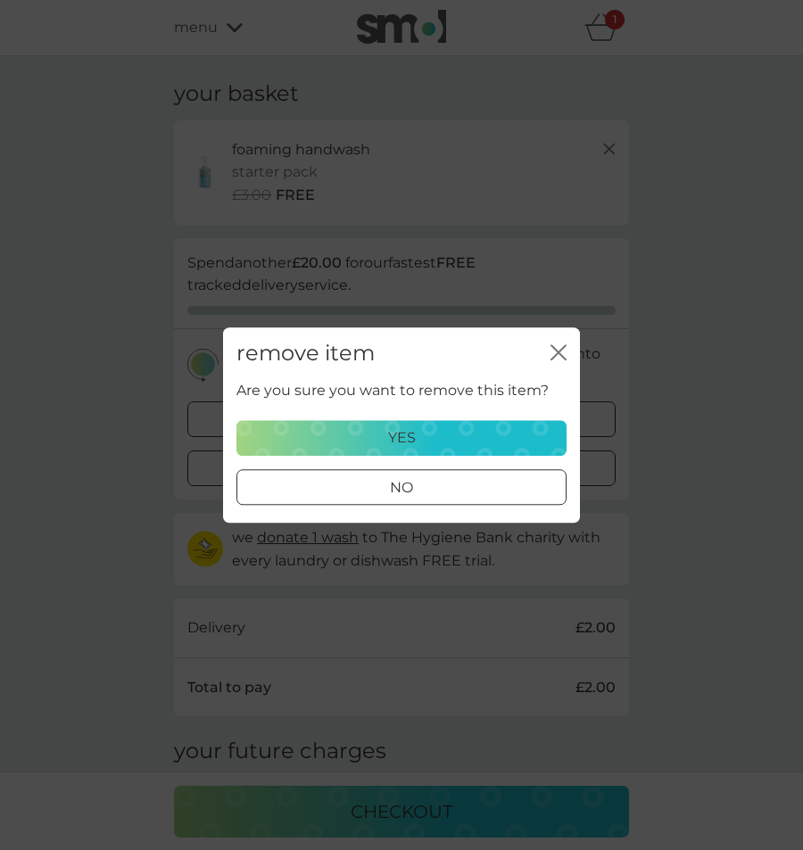
click at [396, 435] on p "yes" at bounding box center [402, 438] width 28 height 23
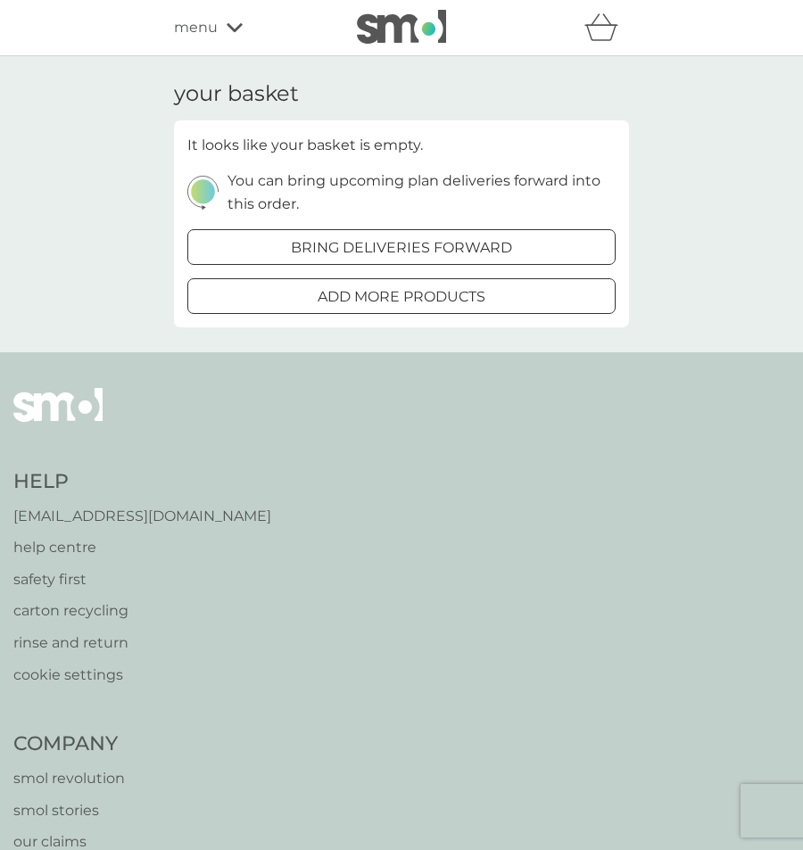
click at [223, 29] on div "menu" at bounding box center [250, 27] width 152 height 23
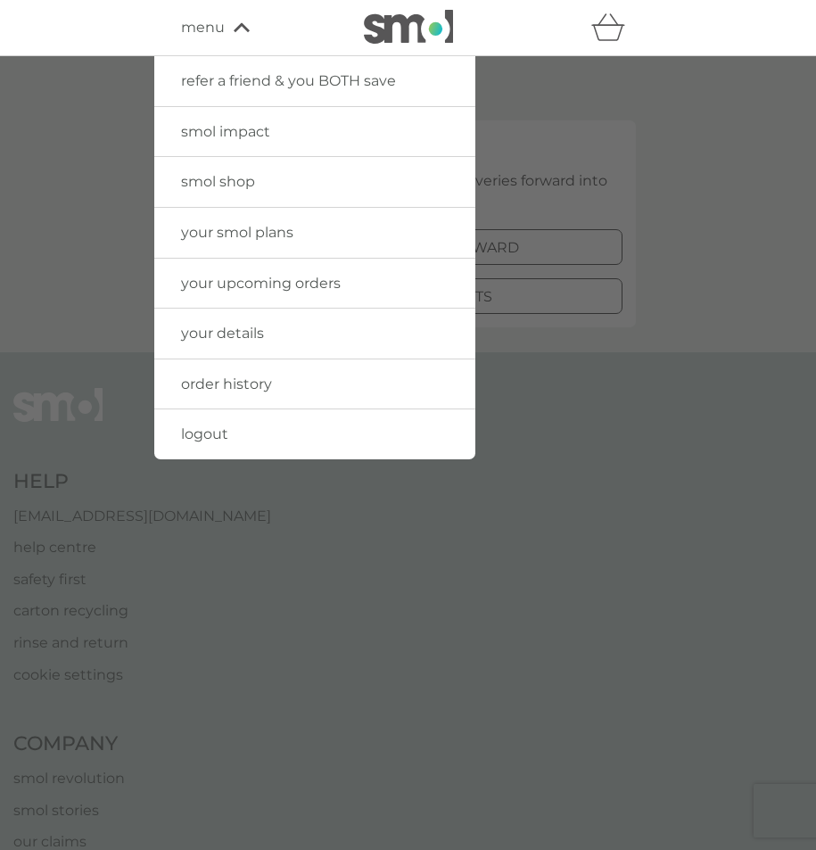
click at [248, 188] on span "smol shop" at bounding box center [218, 181] width 74 height 17
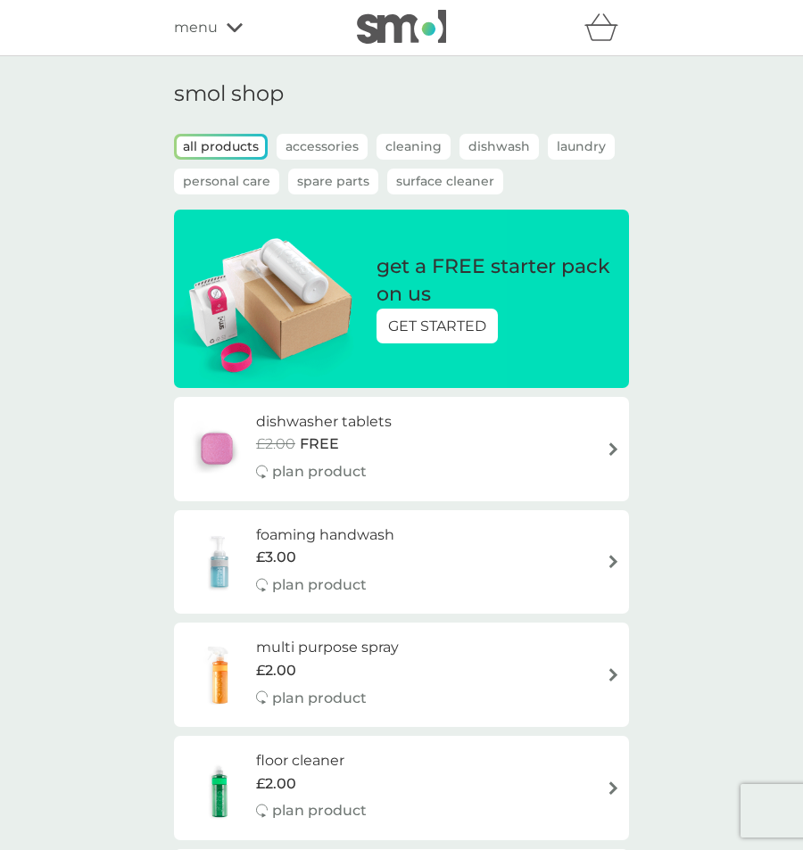
click at [422, 319] on p "GET STARTED" at bounding box center [437, 326] width 98 height 23
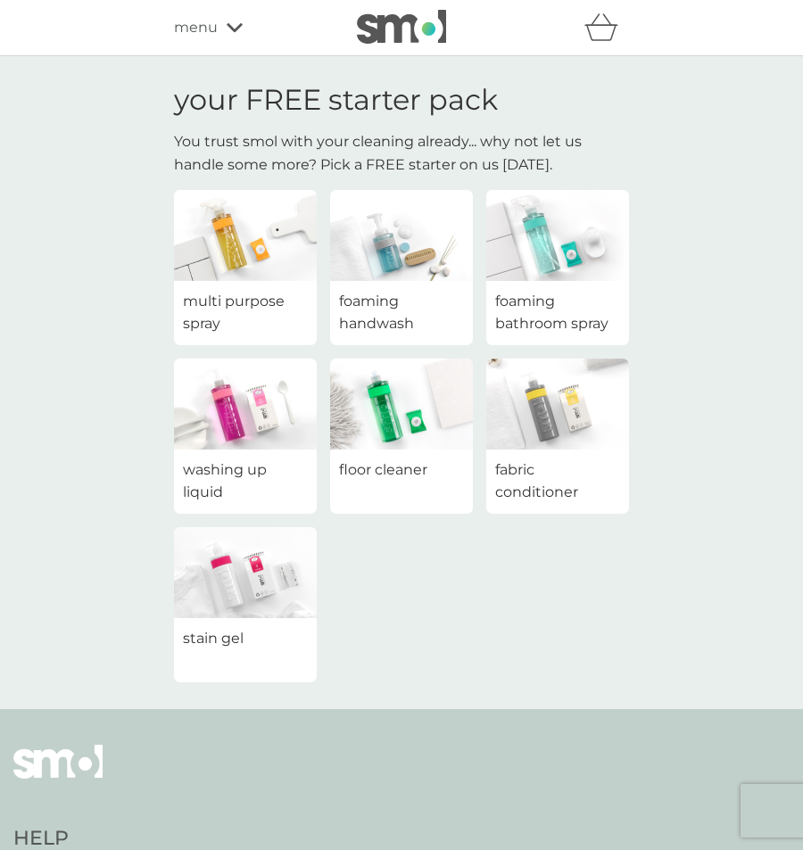
click at [419, 318] on span "foaming handwash" at bounding box center [401, 313] width 125 height 46
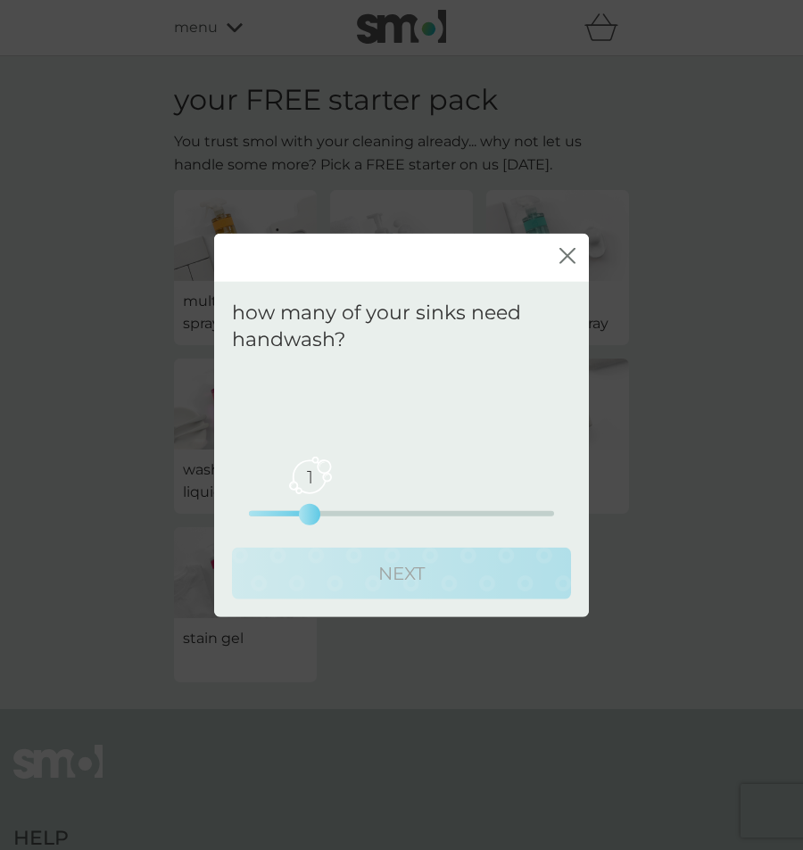
click at [286, 515] on div "1 0 2.5 5" at bounding box center [401, 513] width 305 height 5
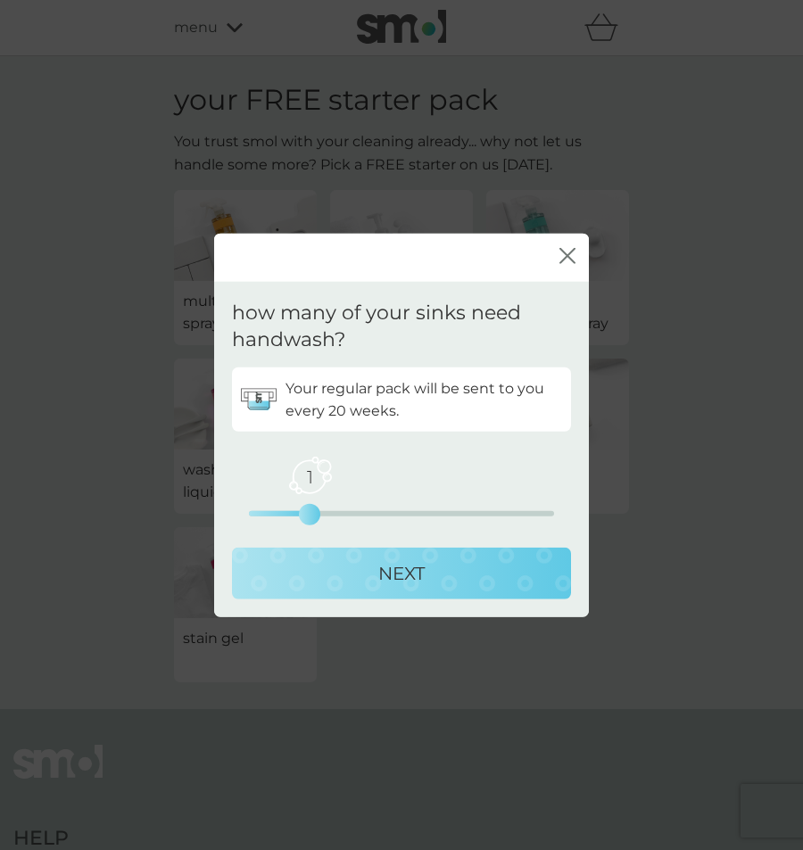
click at [369, 554] on button "NEXT" at bounding box center [401, 574] width 339 height 52
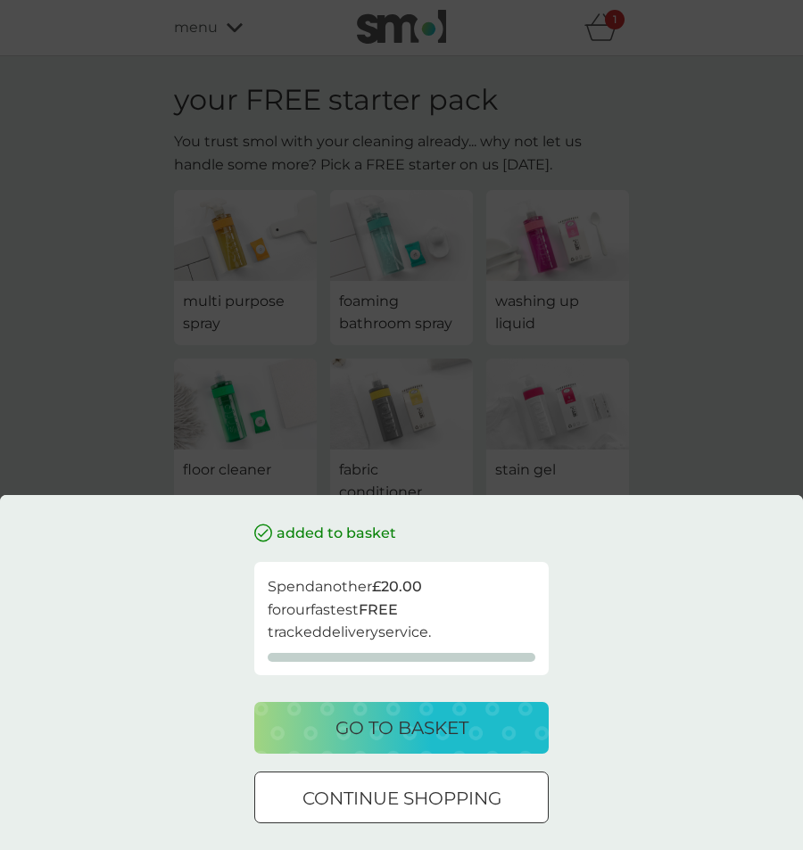
click at [408, 740] on p "go to basket" at bounding box center [402, 728] width 133 height 29
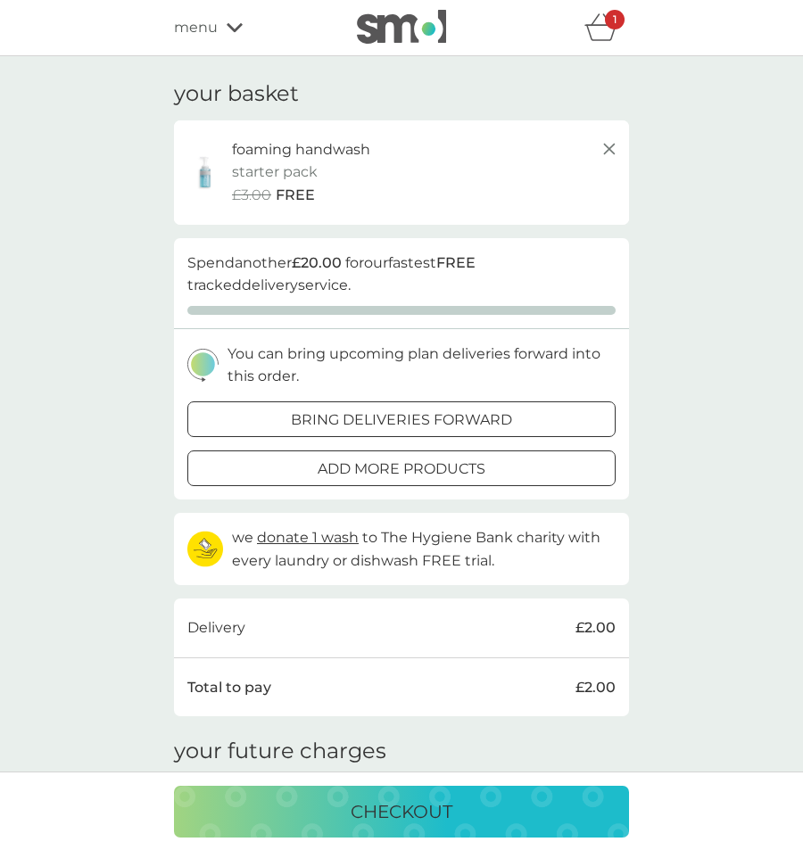
click at [605, 149] on icon at bounding box center [609, 148] width 21 height 21
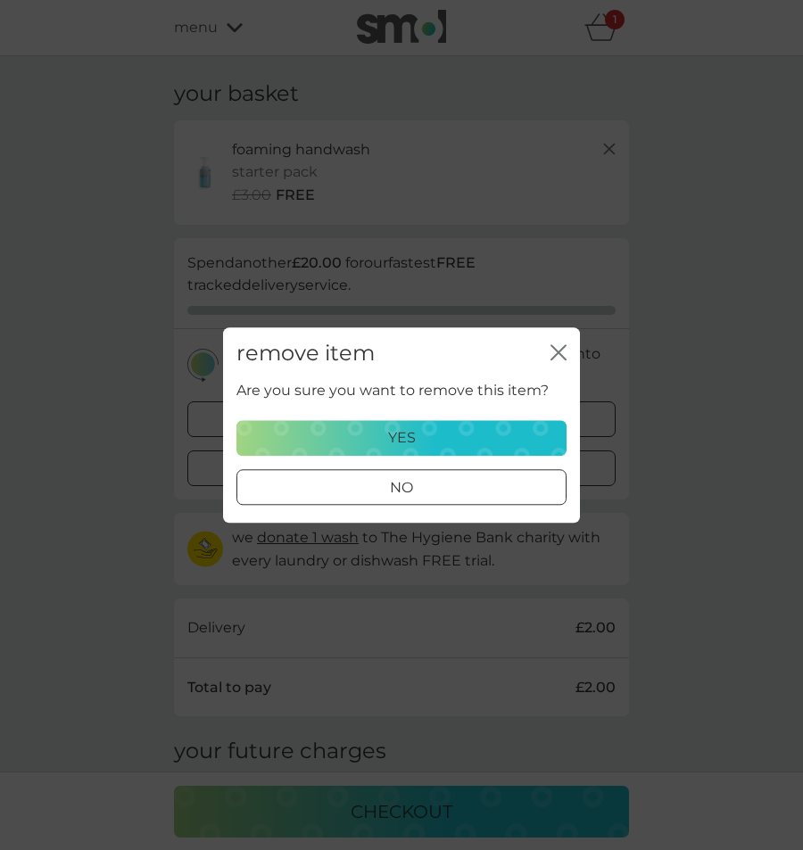
click at [429, 428] on button "yes" at bounding box center [401, 438] width 330 height 36
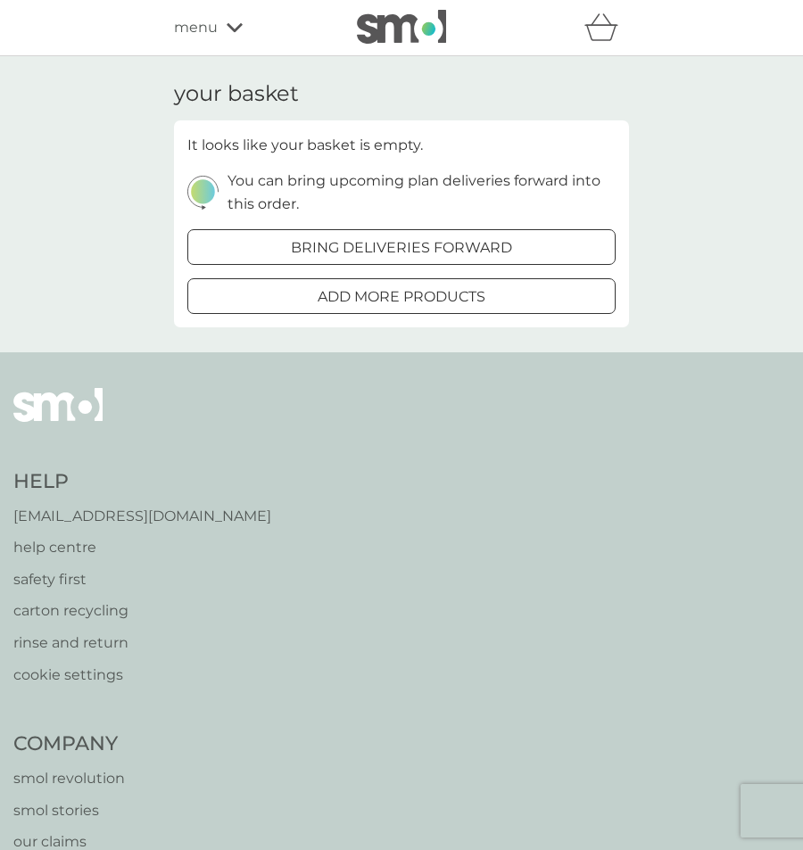
click at [372, 26] on img at bounding box center [401, 27] width 89 height 34
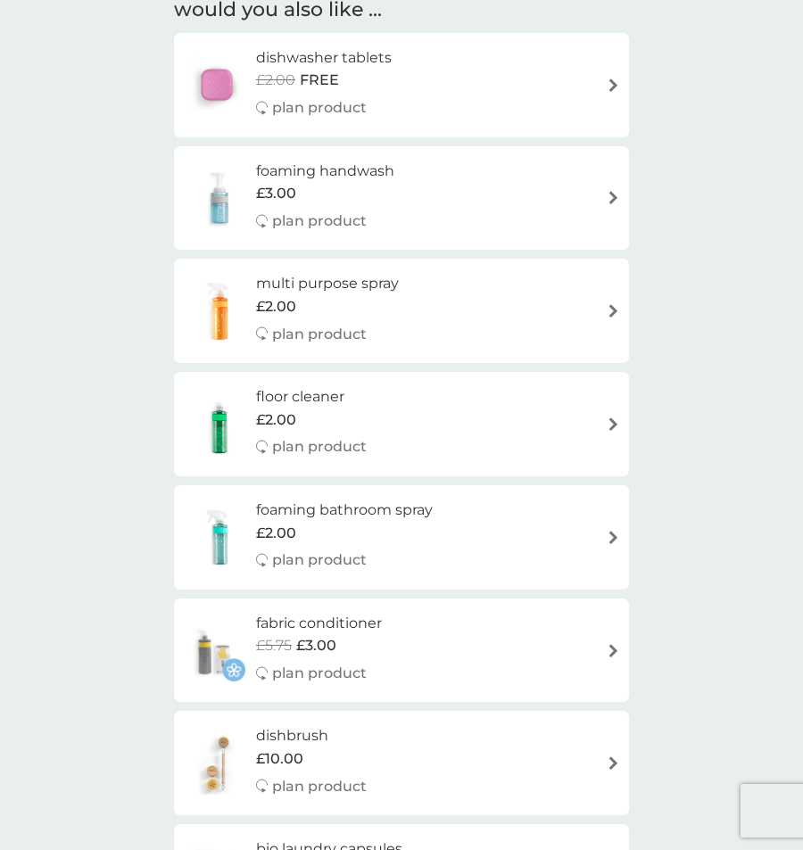
scroll to position [982, 0]
